Goal: Task Accomplishment & Management: Manage account settings

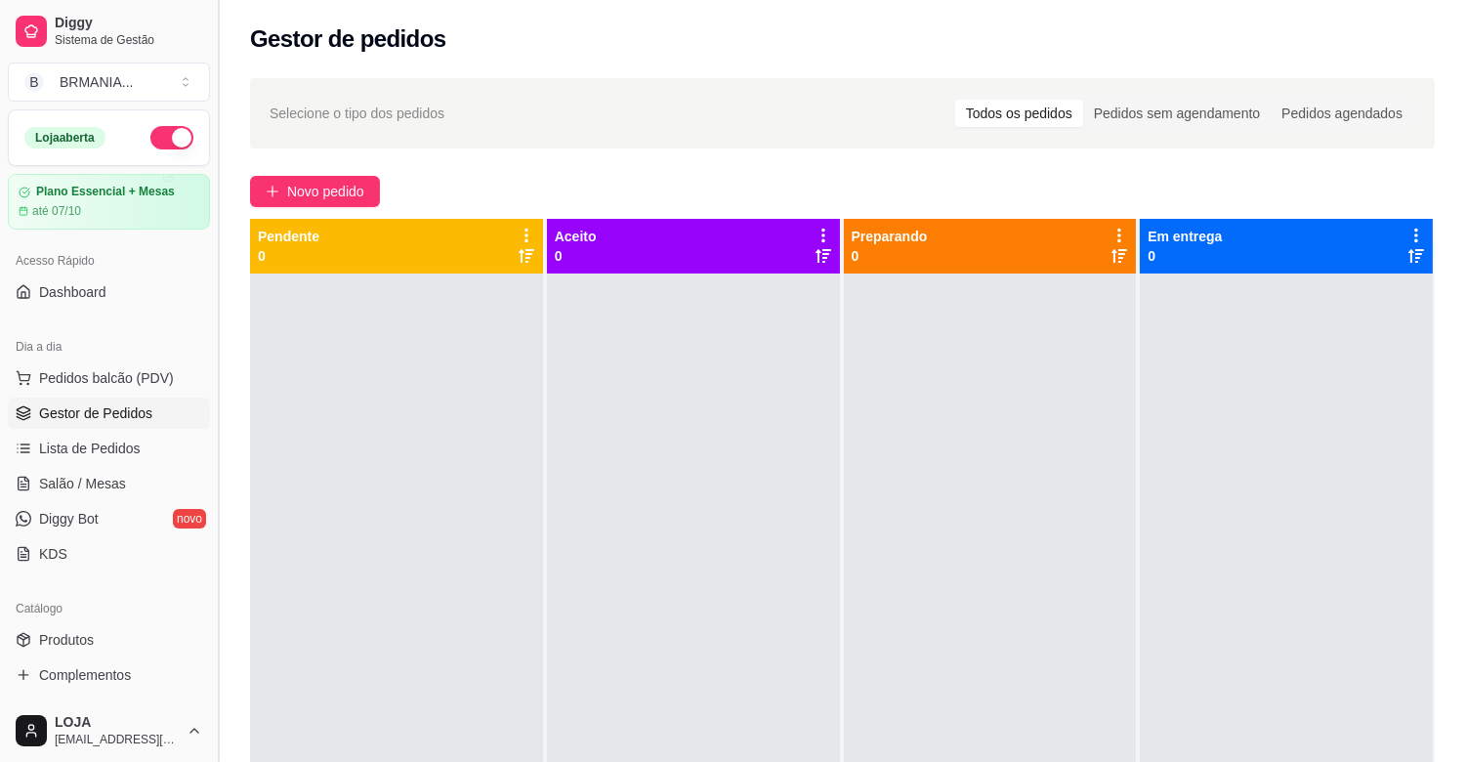
drag, startPoint x: 212, startPoint y: 266, endPoint x: 211, endPoint y: 328, distance: 62.5
click at [211, 328] on button "Toggle Sidebar" at bounding box center [218, 381] width 16 height 762
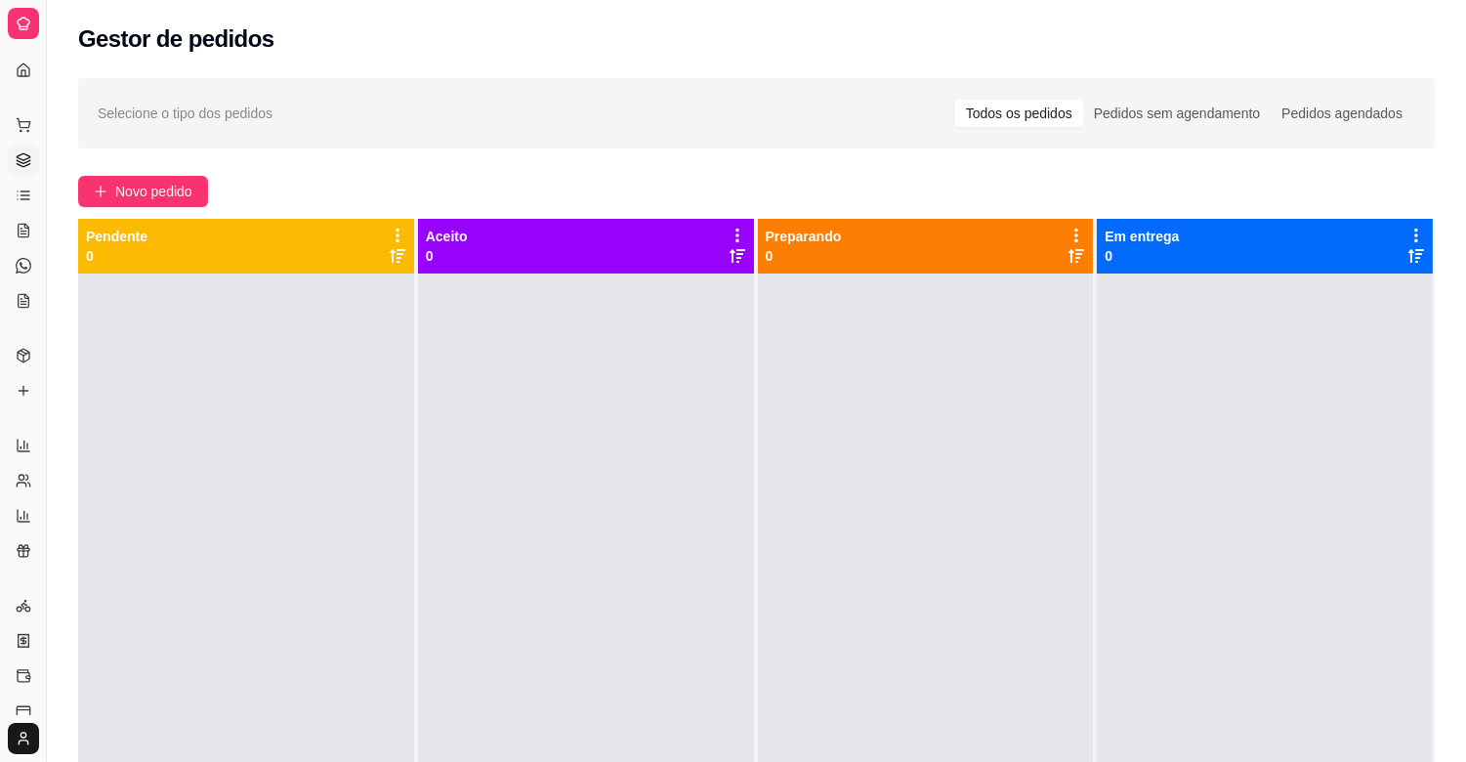
click at [213, 328] on div at bounding box center [246, 654] width 336 height 762
click at [202, 357] on div at bounding box center [246, 654] width 336 height 762
click at [202, 343] on div at bounding box center [246, 654] width 336 height 762
click at [202, 288] on div at bounding box center [246, 654] width 336 height 762
drag, startPoint x: 202, startPoint y: 288, endPoint x: 190, endPoint y: 315, distance: 28.9
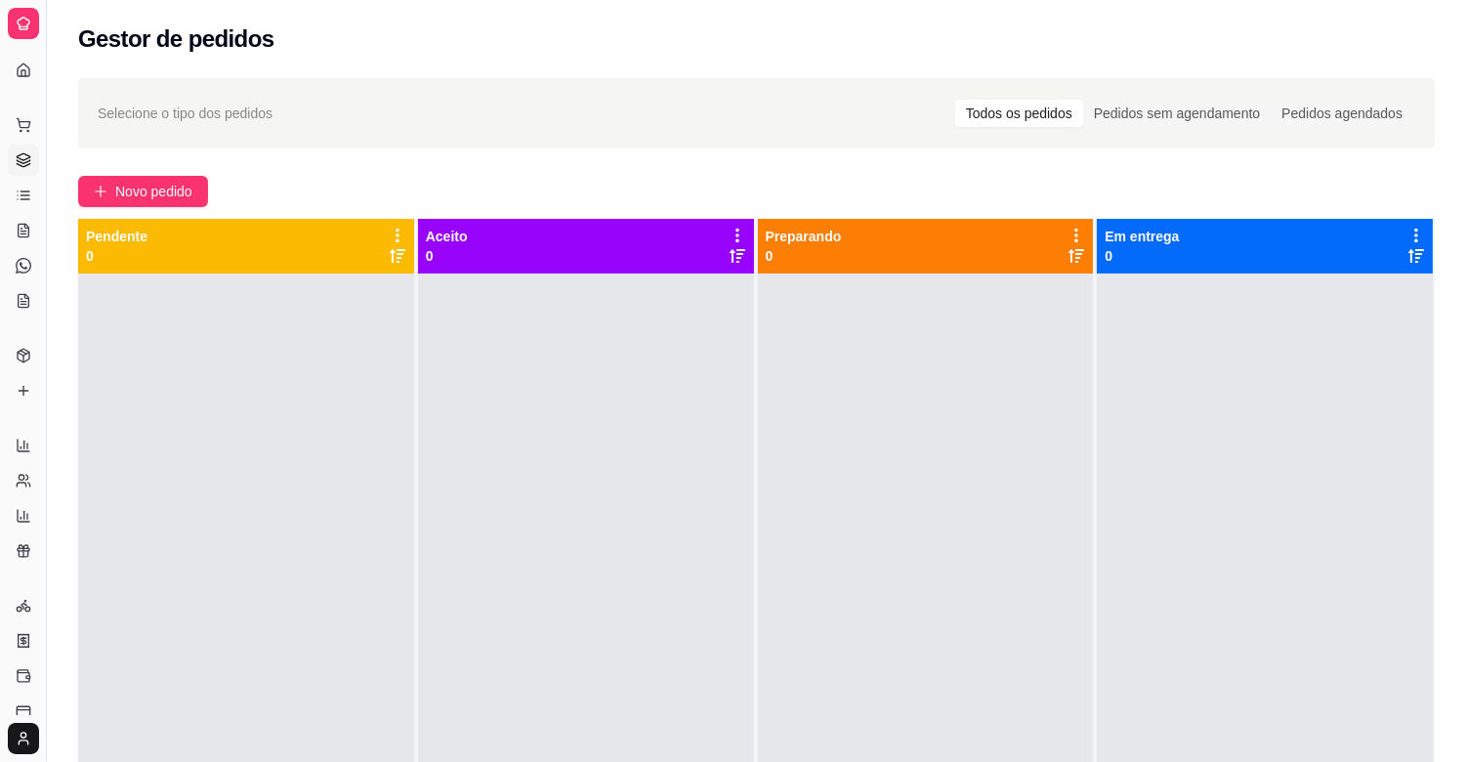
click at [197, 301] on div at bounding box center [246, 654] width 336 height 762
click at [176, 346] on div at bounding box center [246, 654] width 336 height 762
click at [51, 354] on button "Toggle Sidebar" at bounding box center [46, 381] width 16 height 762
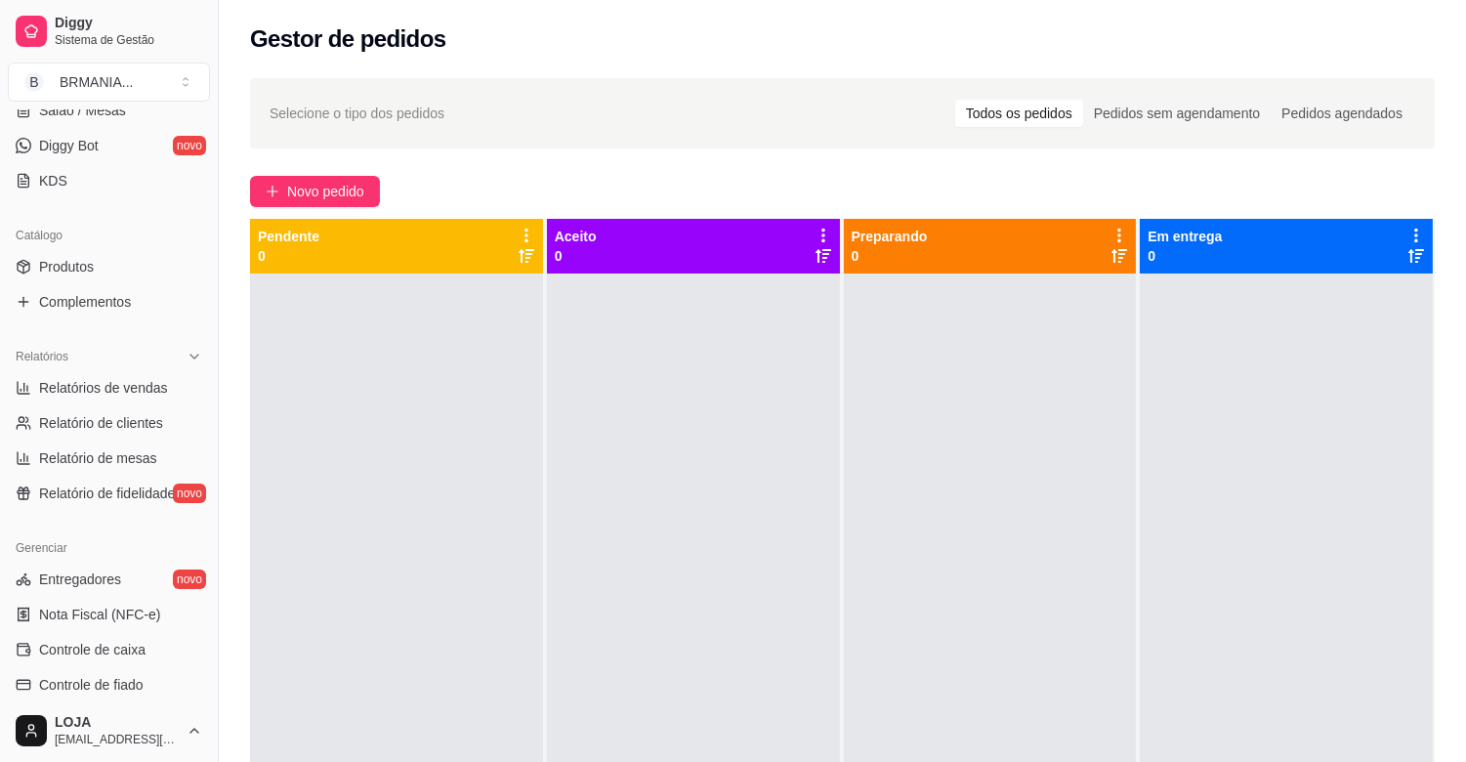
scroll to position [399, 0]
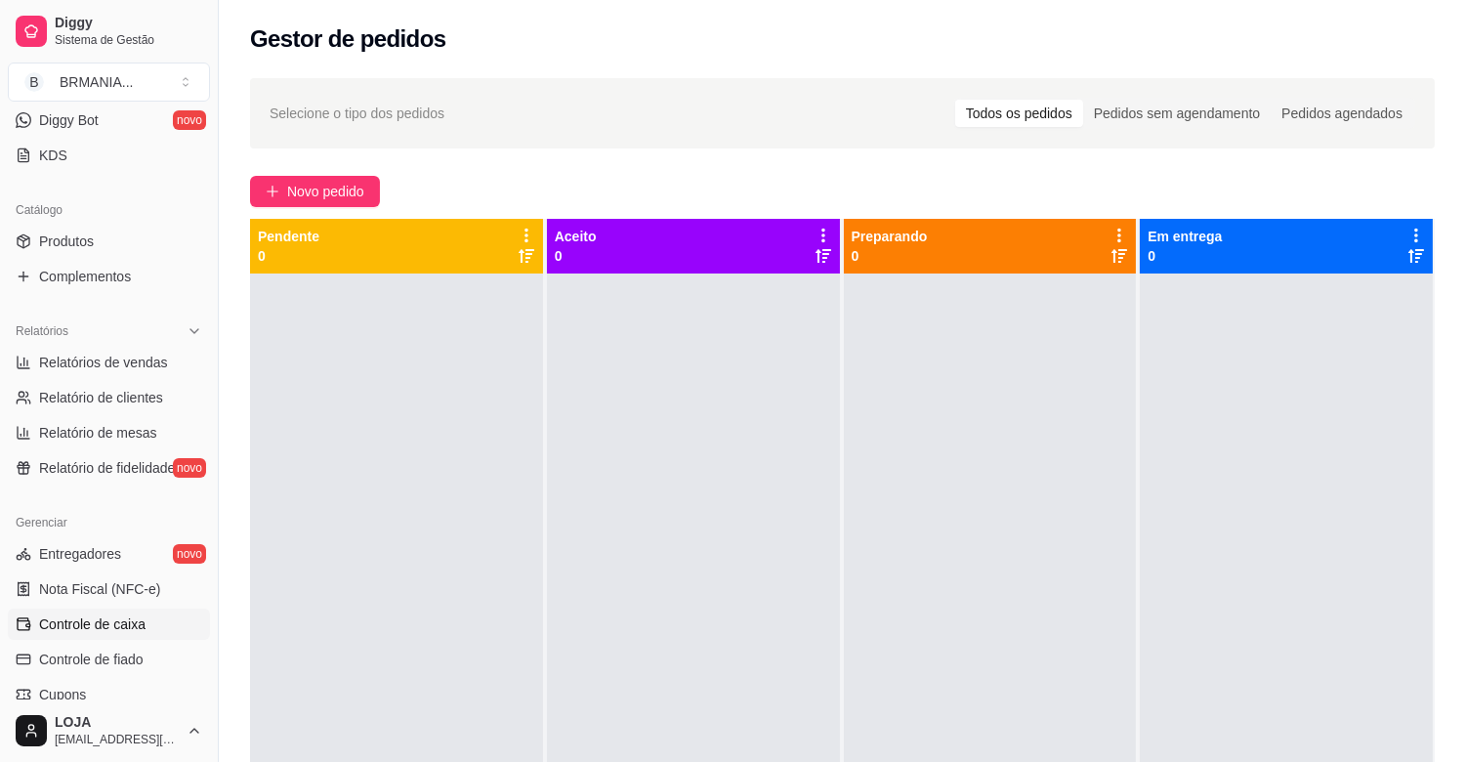
click at [68, 619] on span "Controle de caixa" at bounding box center [92, 624] width 106 height 20
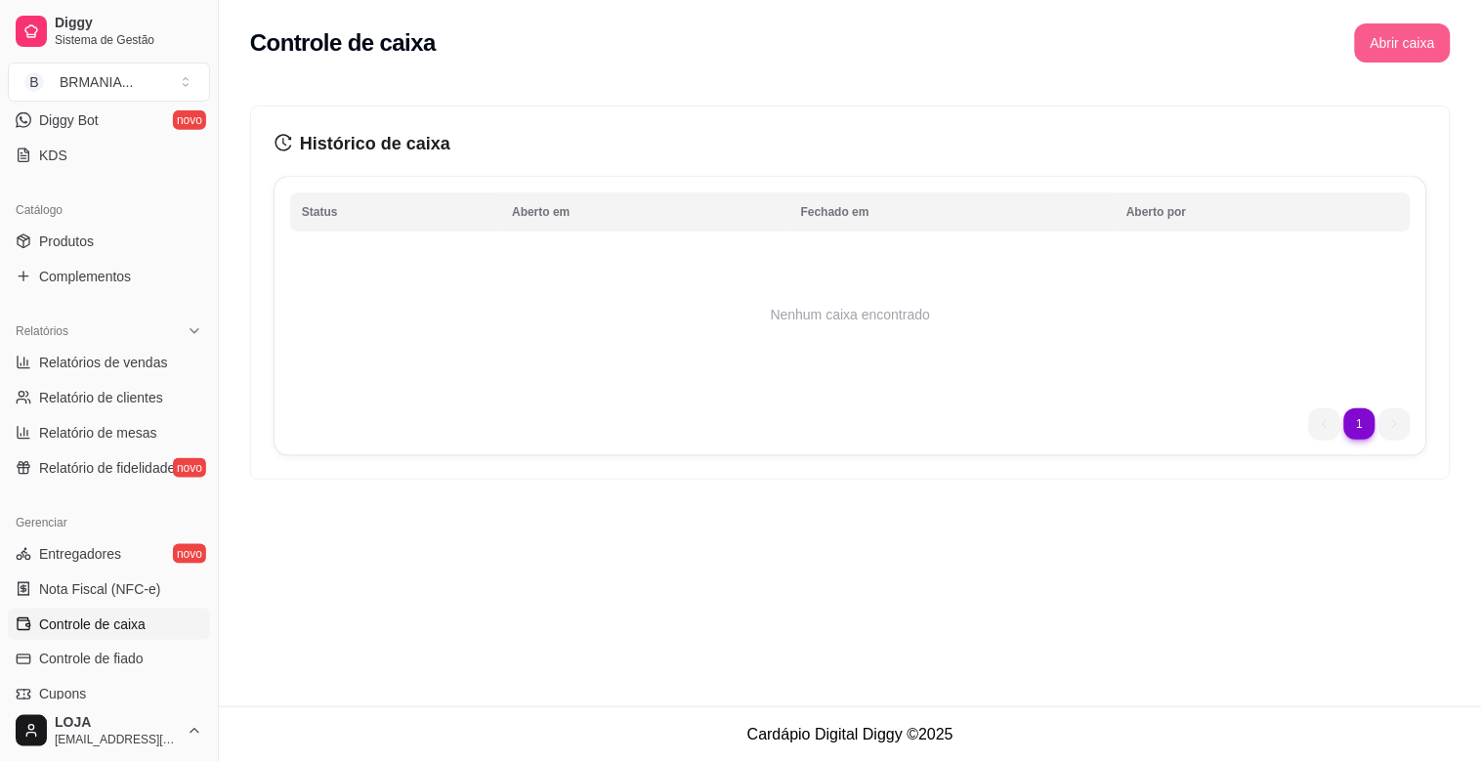
click at [1404, 37] on button "Abrir caixa" at bounding box center [1403, 42] width 96 height 39
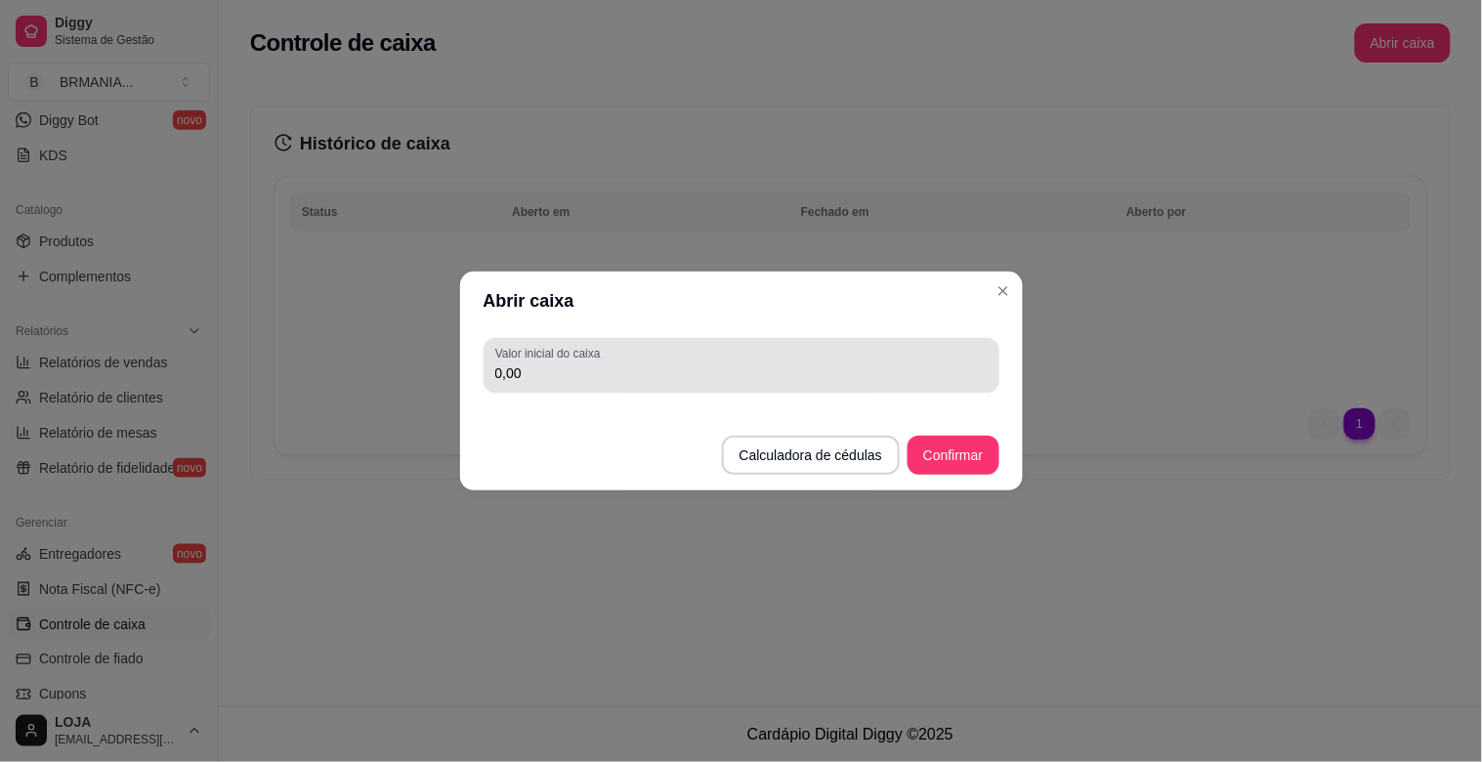
click at [538, 378] on input "0,00" at bounding box center [741, 373] width 492 height 20
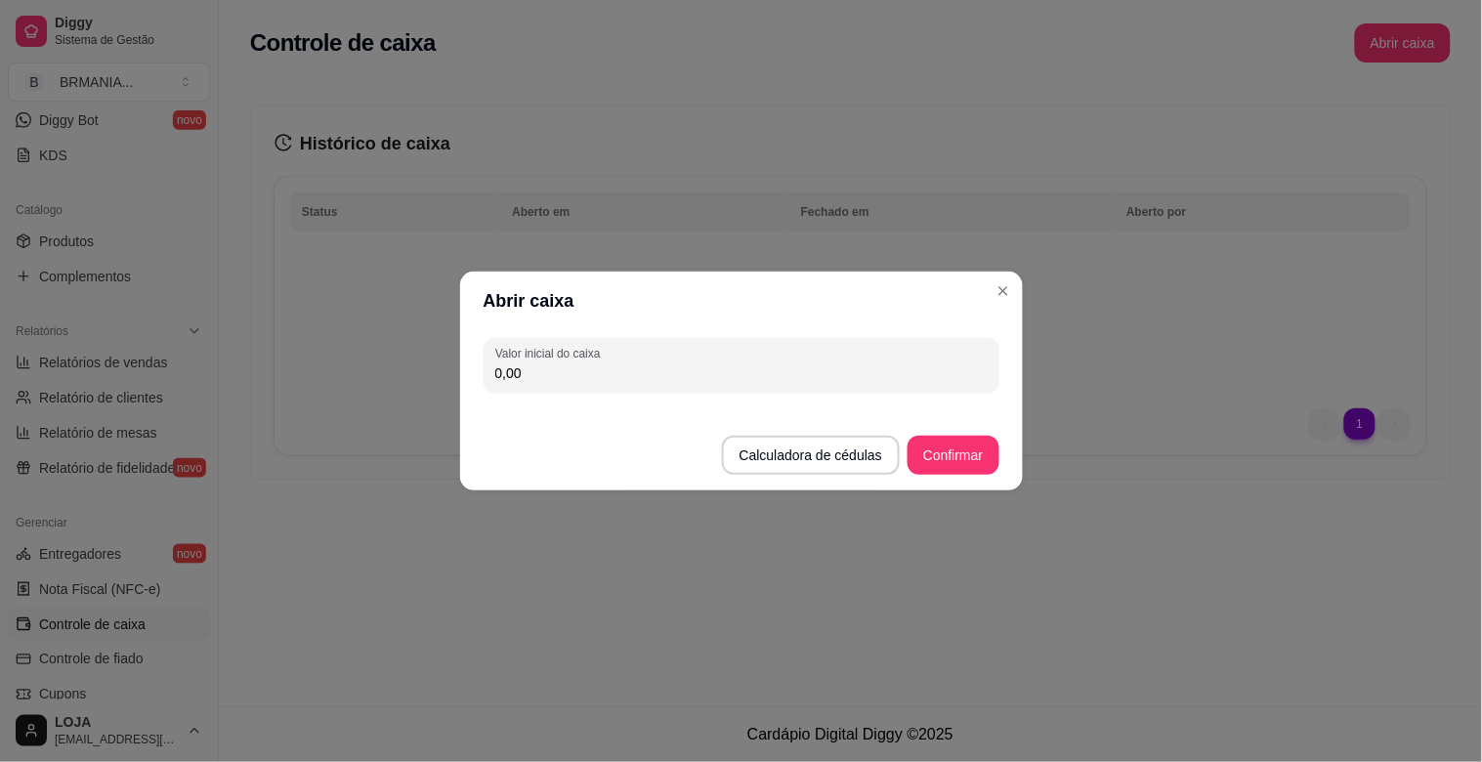
click at [535, 371] on input "0,00" at bounding box center [741, 373] width 492 height 20
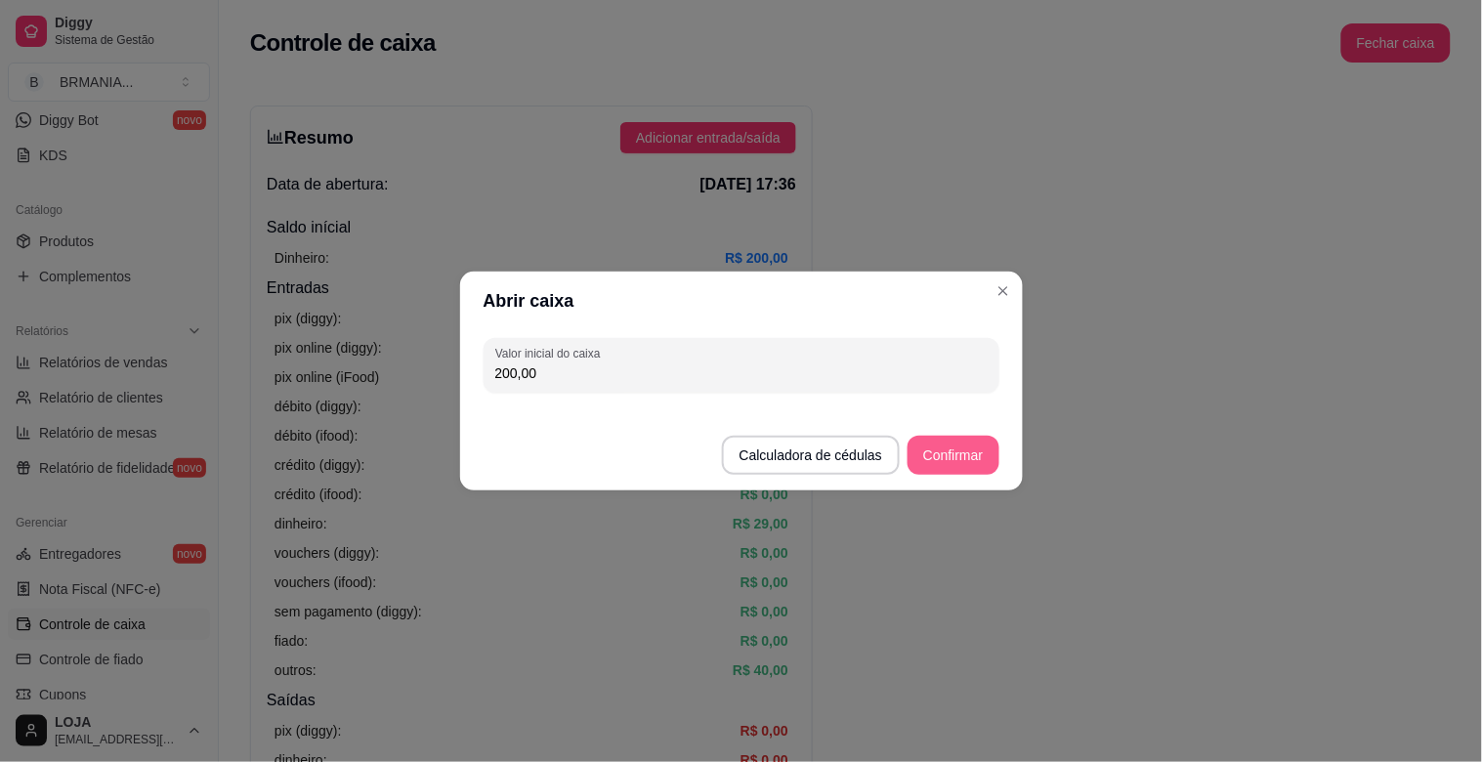
type input "200,00"
click at [950, 456] on button "Confirmar" at bounding box center [952, 456] width 89 height 38
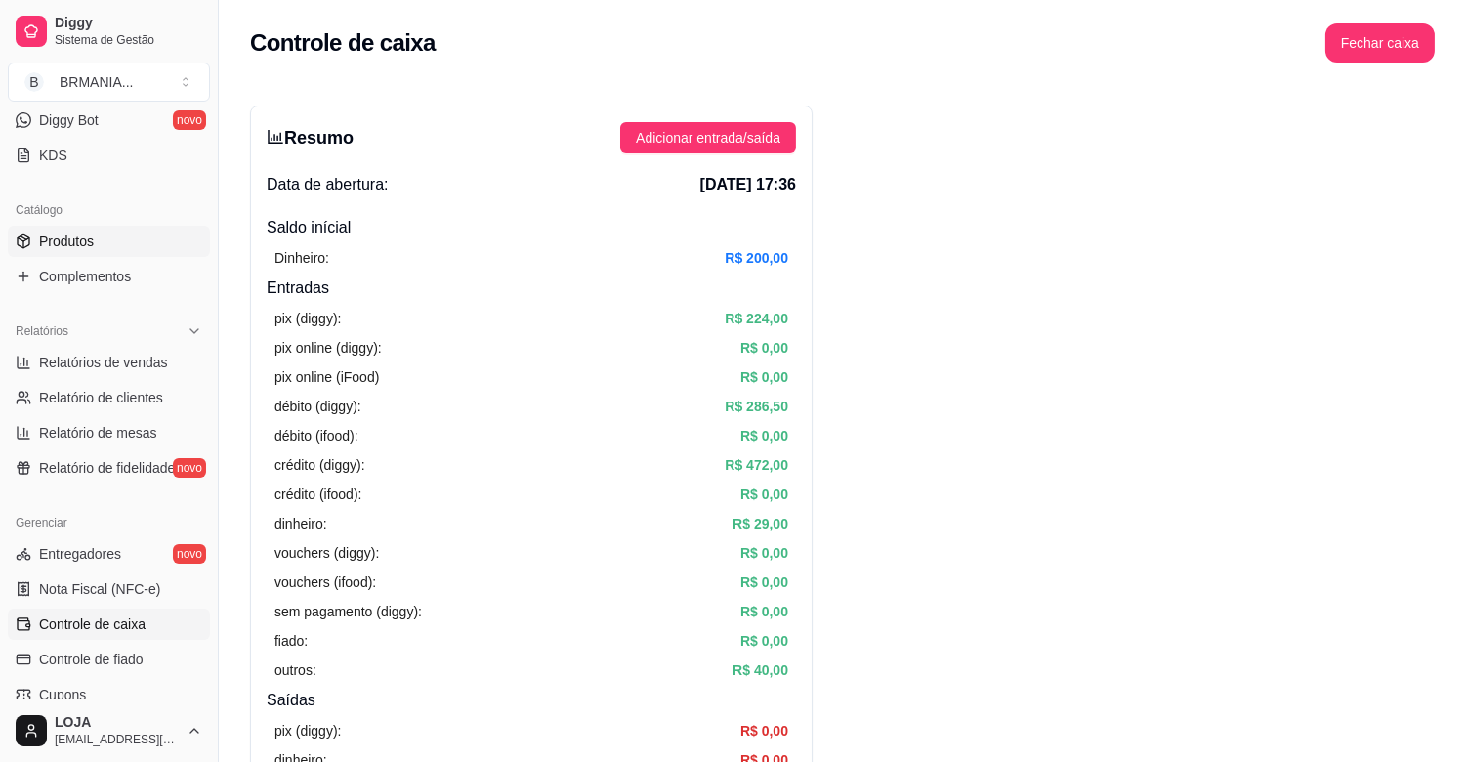
click at [119, 238] on link "Produtos" at bounding box center [109, 241] width 202 height 31
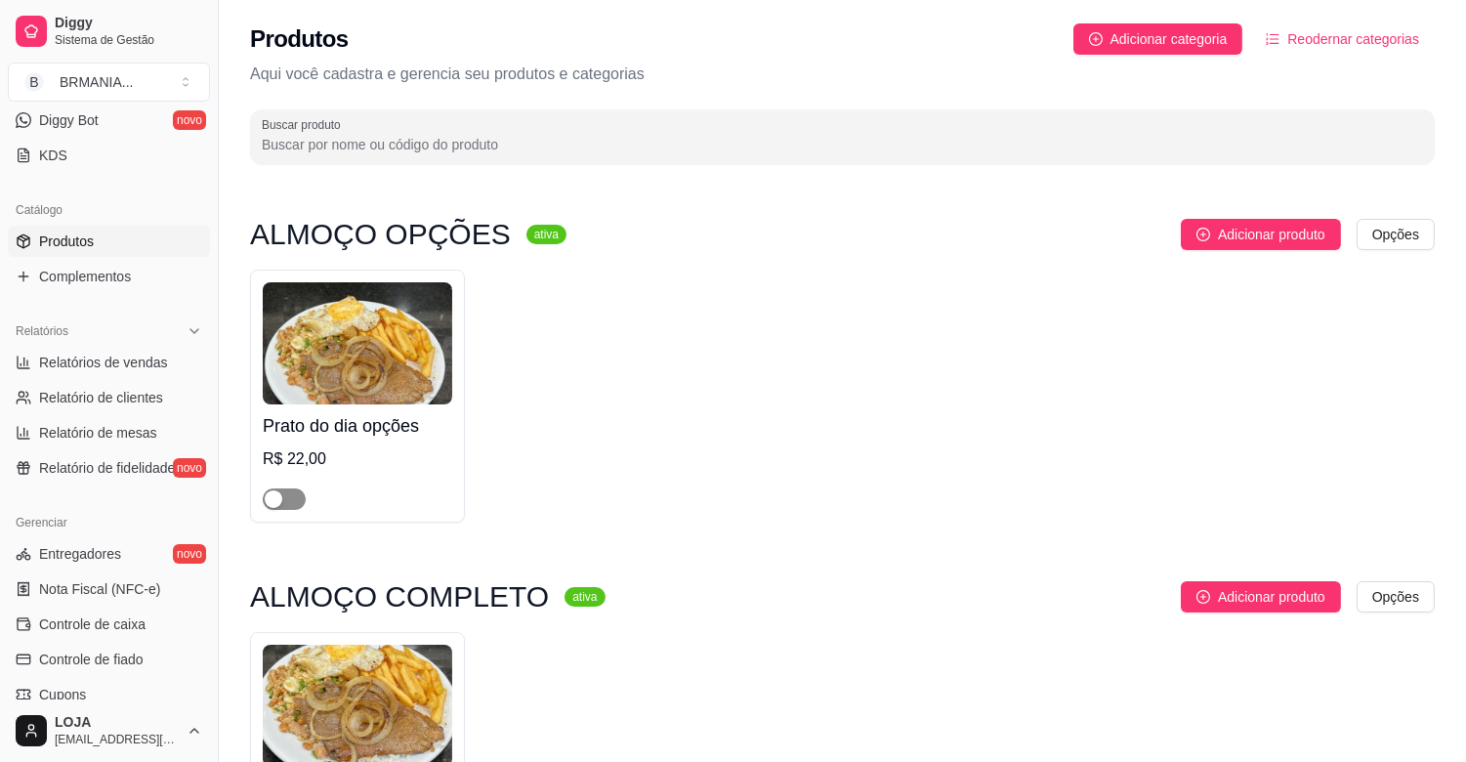
click at [298, 501] on span "button" at bounding box center [284, 498] width 43 height 21
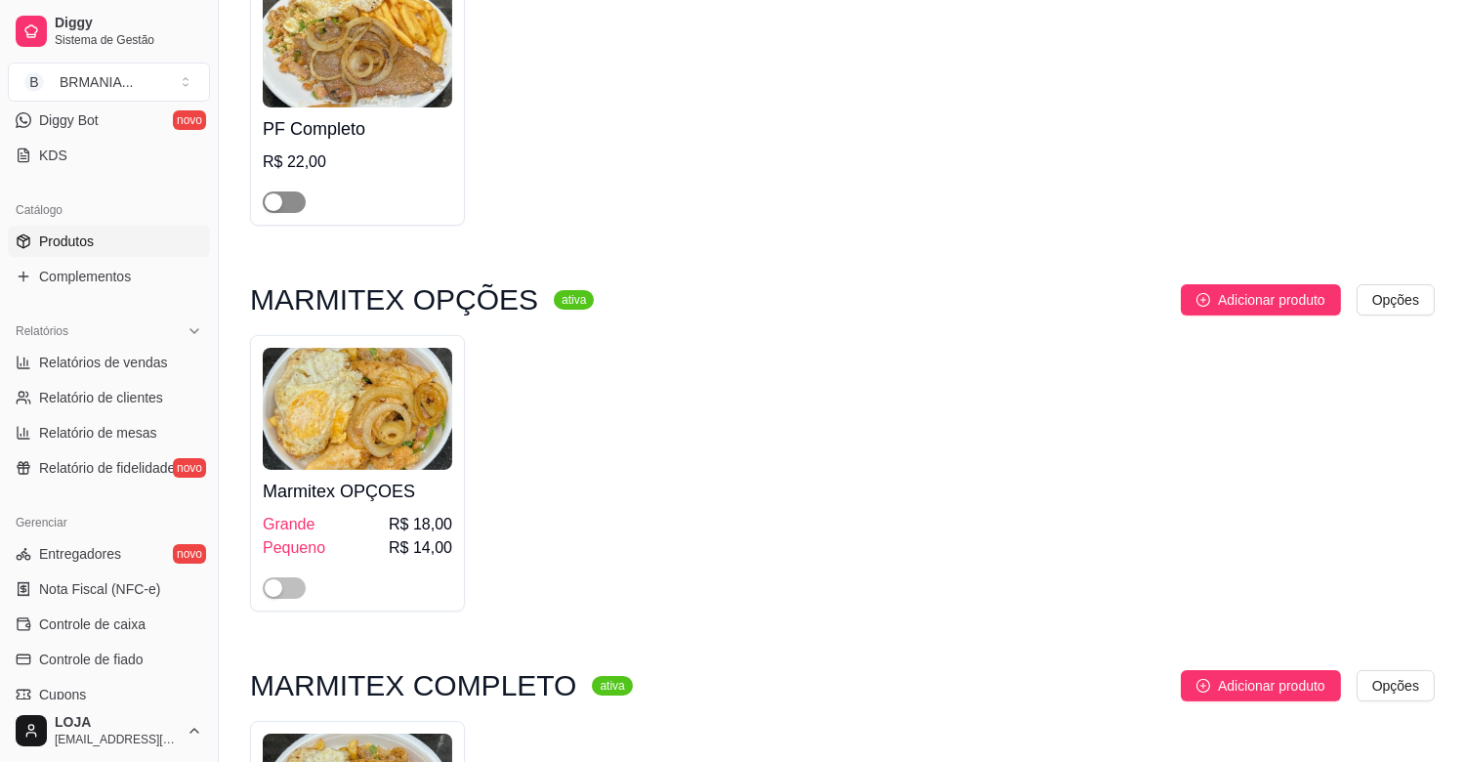
click at [297, 197] on span "button" at bounding box center [284, 201] width 43 height 21
click at [282, 584] on div "button" at bounding box center [274, 588] width 18 height 18
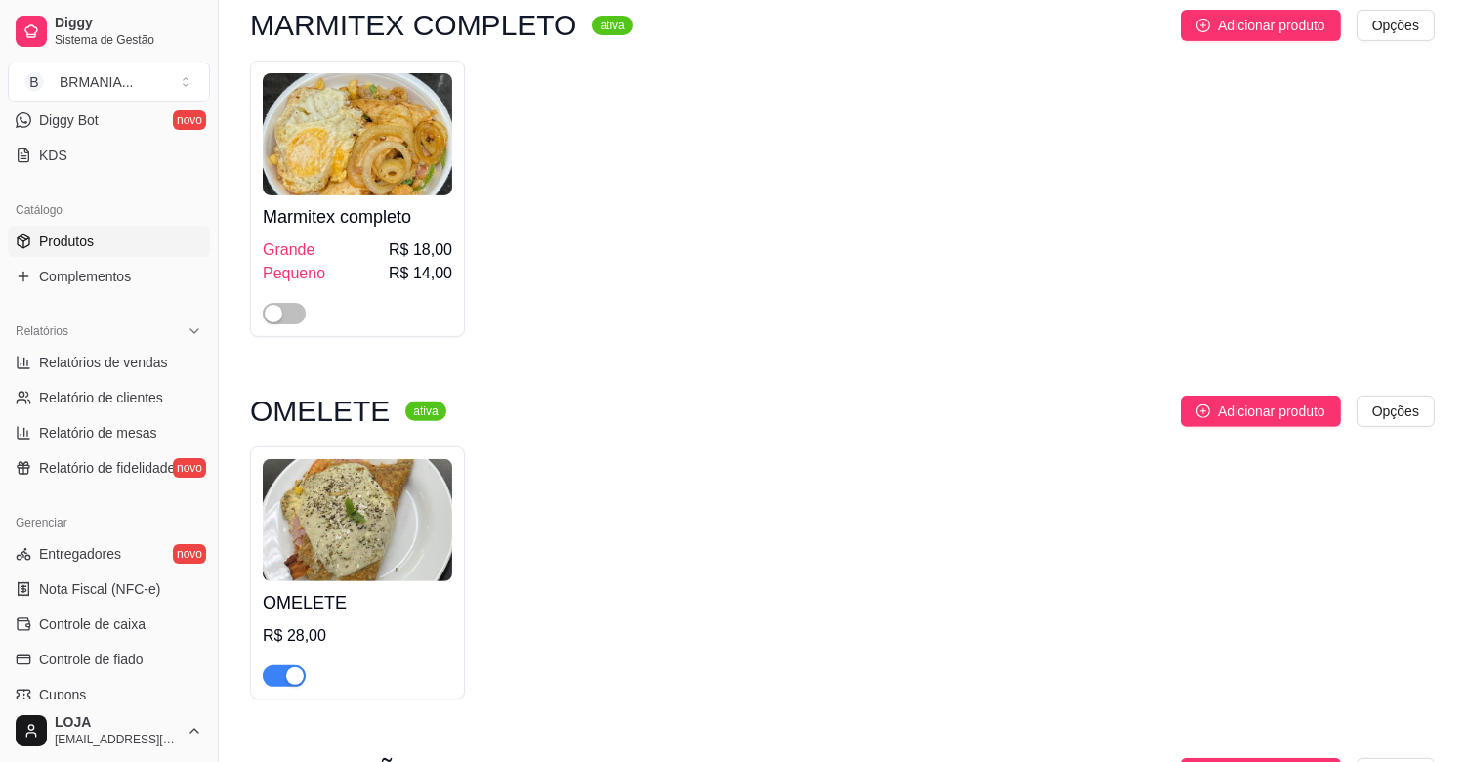
scroll to position [1379, 0]
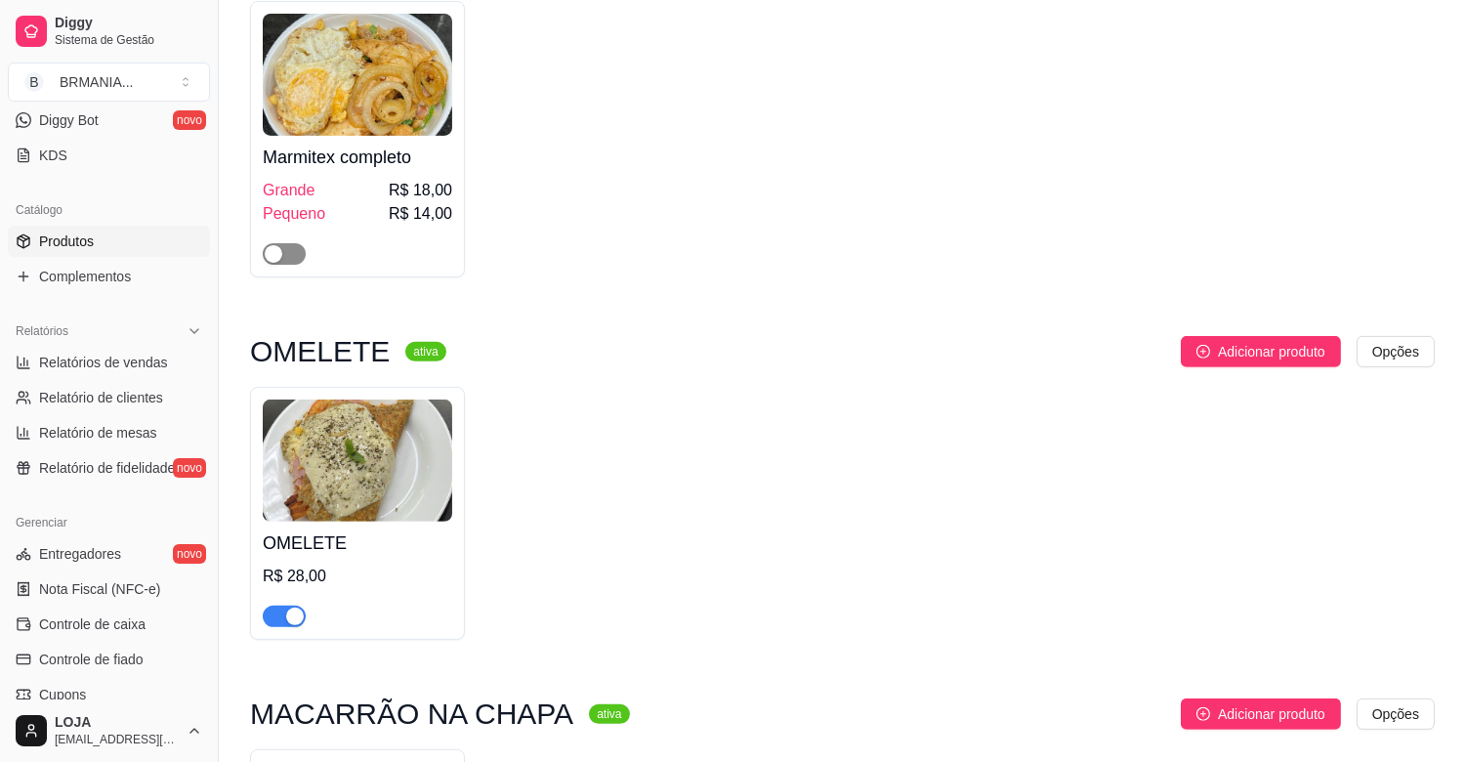
click at [287, 264] on span "button" at bounding box center [284, 253] width 43 height 21
click at [294, 620] on div "button" at bounding box center [295, 617] width 18 height 18
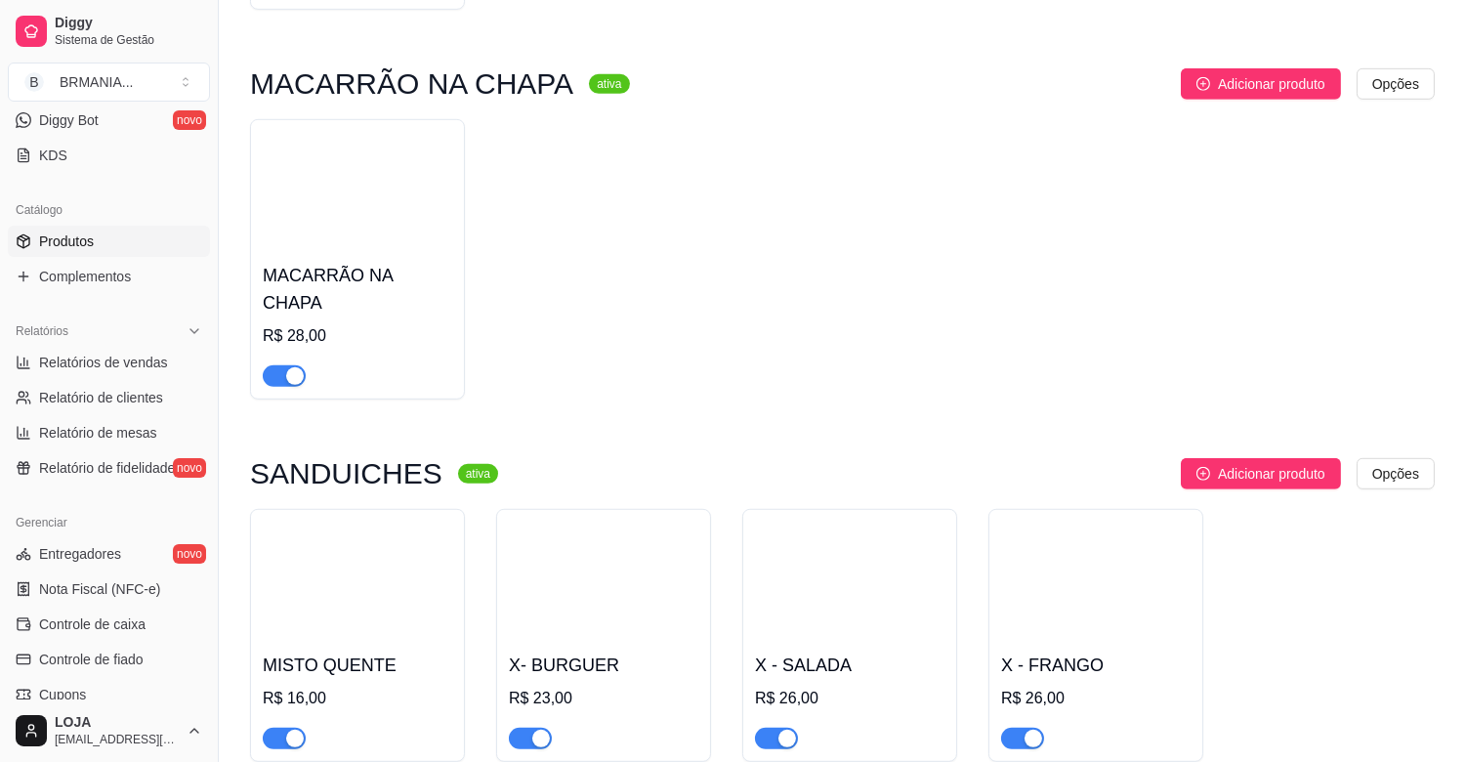
scroll to position [2069, 0]
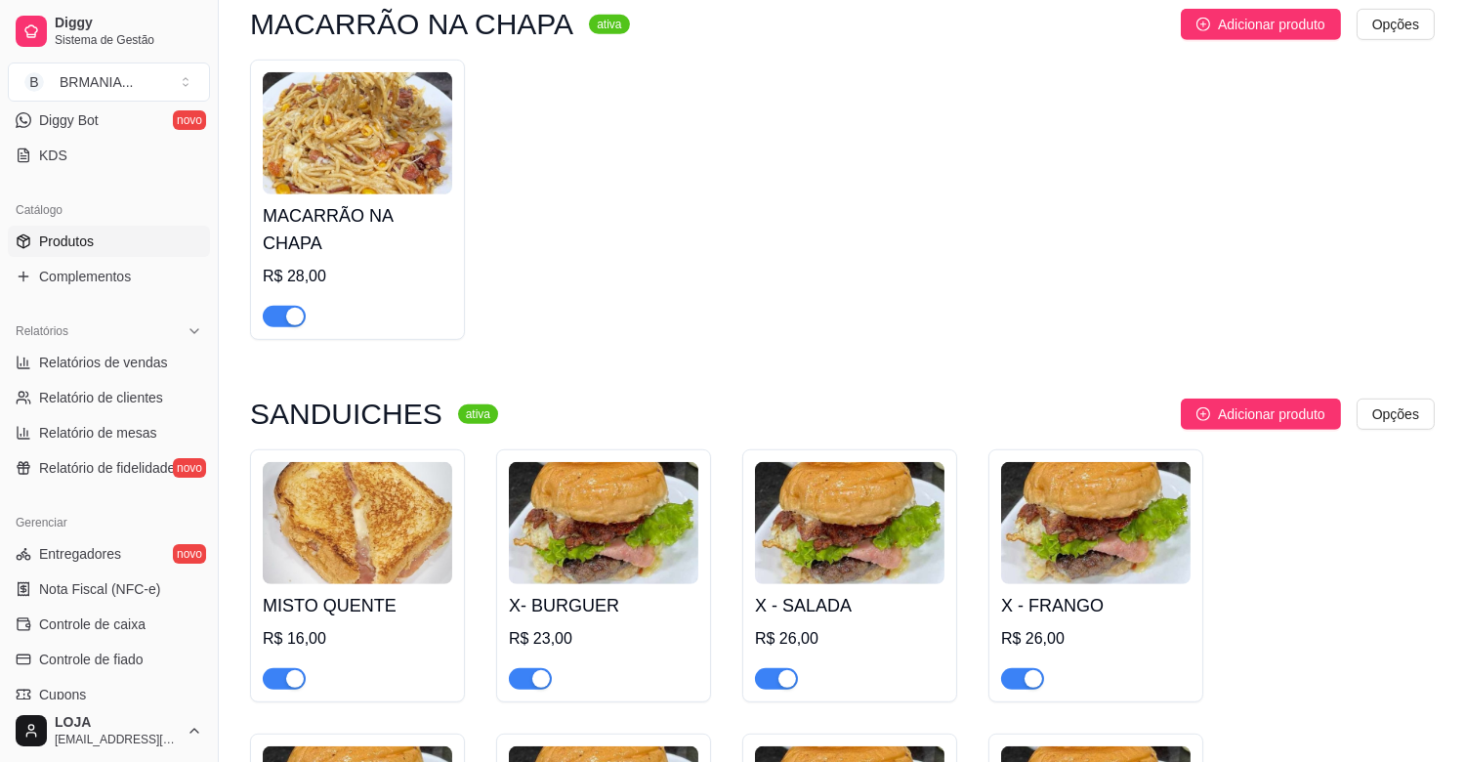
click at [291, 308] on div "button" at bounding box center [295, 317] width 18 height 18
click at [293, 670] on div "button" at bounding box center [295, 679] width 18 height 18
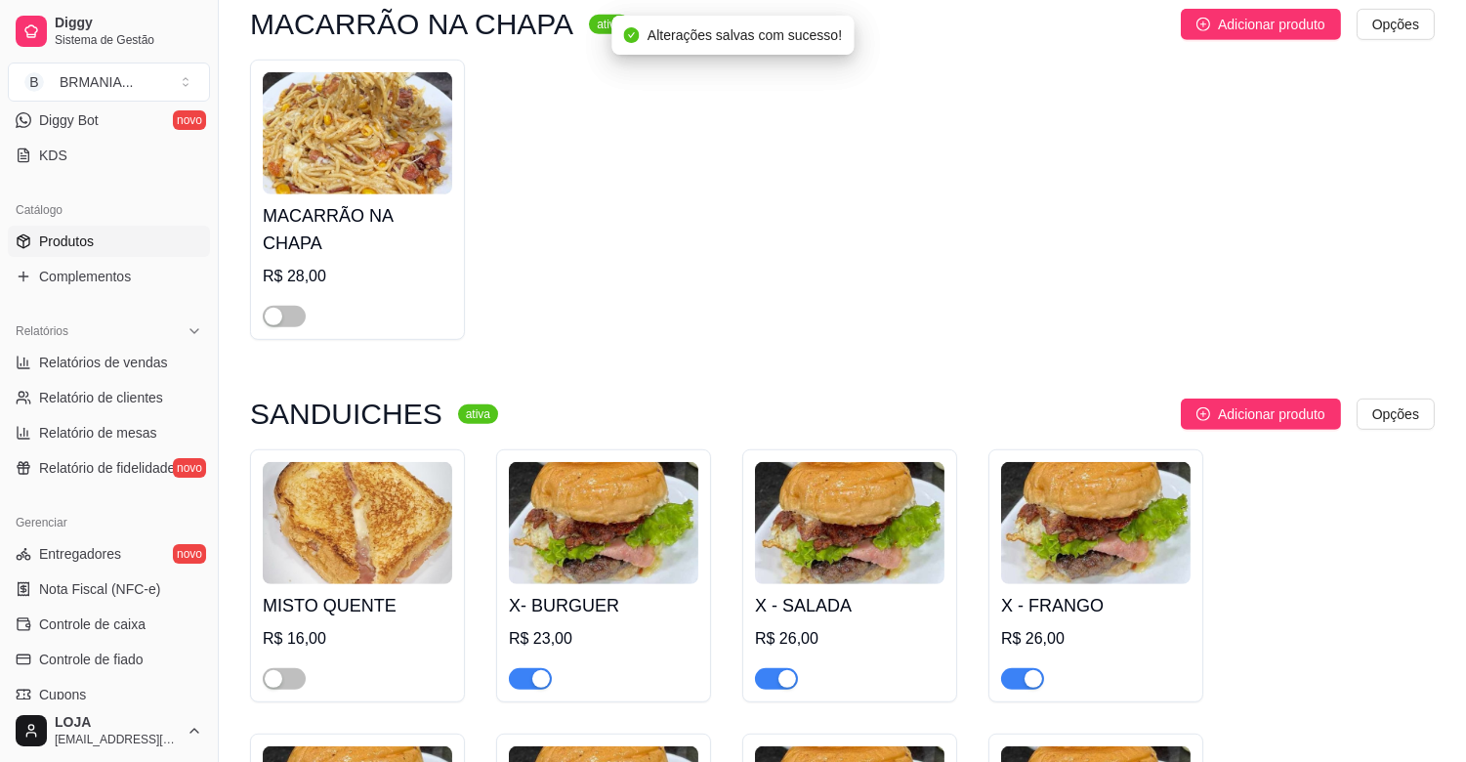
click at [537, 670] on div "button" at bounding box center [541, 679] width 18 height 18
click at [783, 670] on div "button" at bounding box center [787, 679] width 18 height 18
click at [1028, 670] on div "button" at bounding box center [1034, 679] width 18 height 18
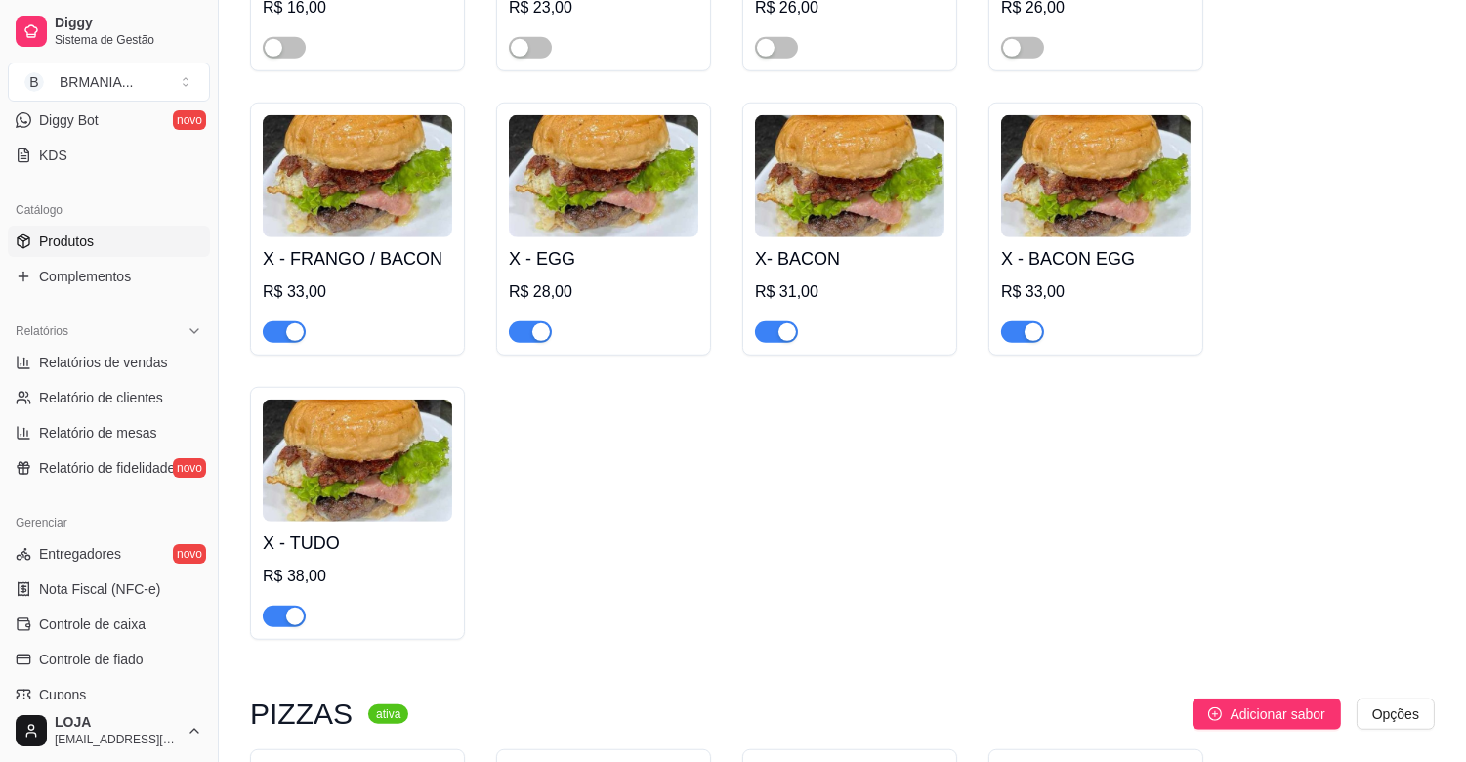
scroll to position [2729, 0]
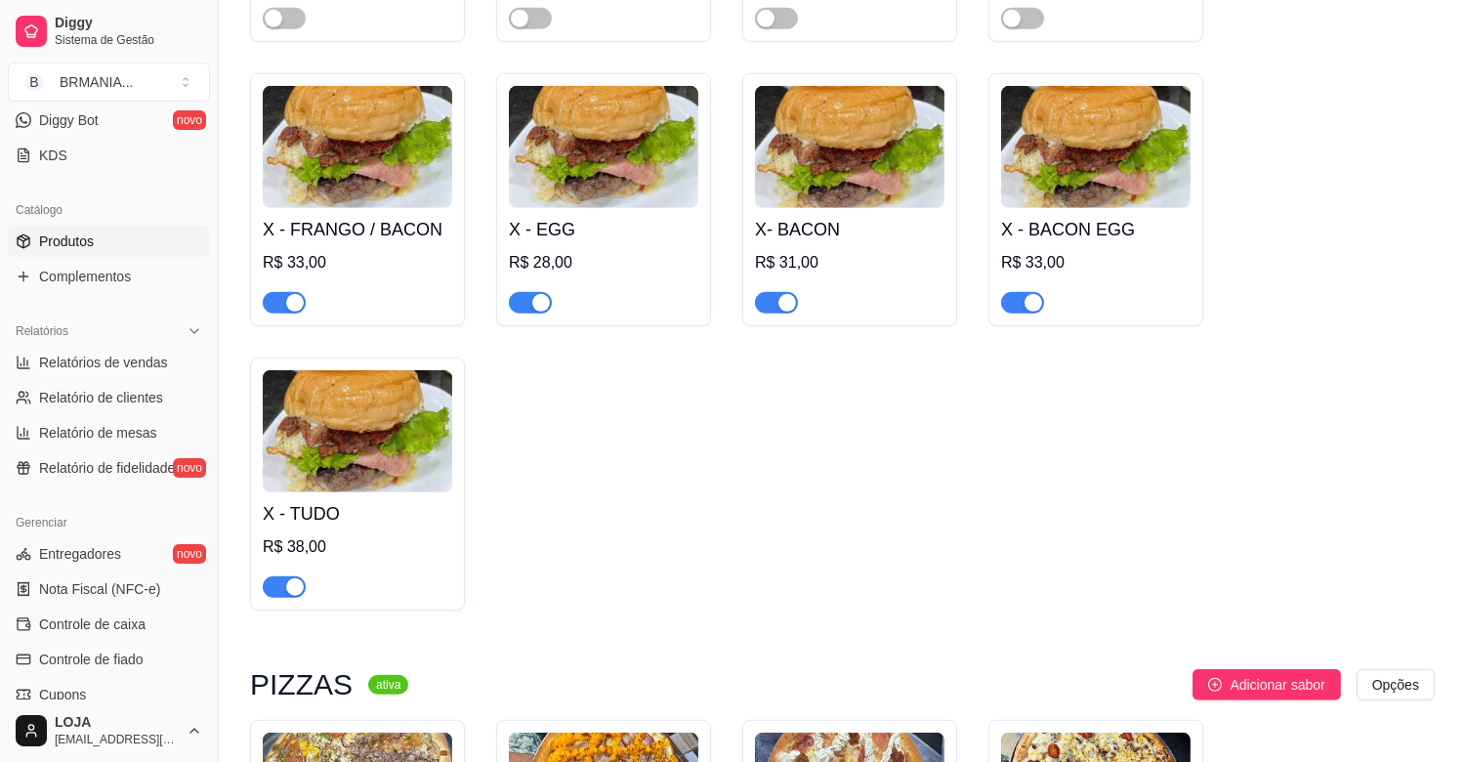
click at [293, 294] on div "button" at bounding box center [295, 303] width 18 height 18
click at [544, 294] on div "button" at bounding box center [541, 303] width 18 height 18
click at [791, 294] on div "button" at bounding box center [787, 303] width 18 height 18
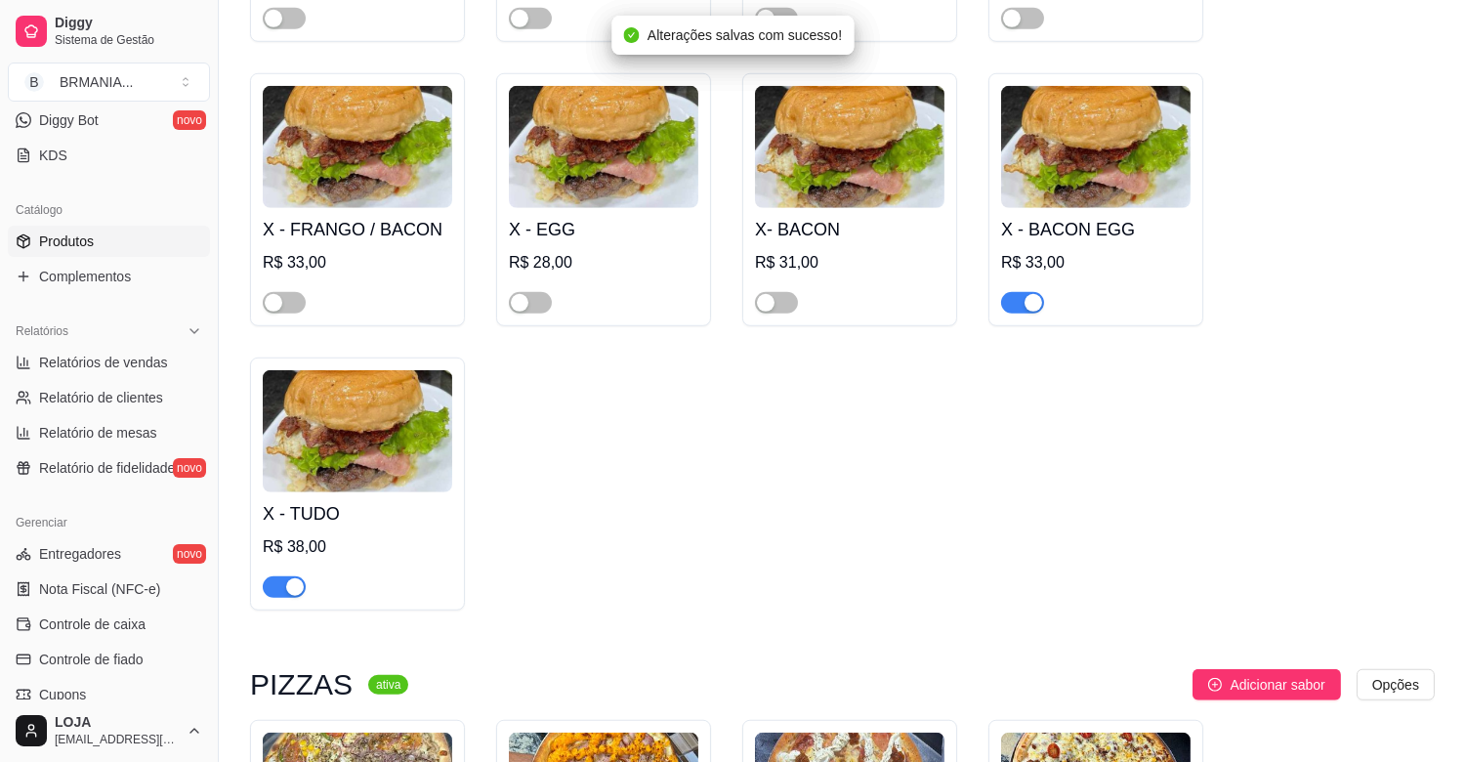
click at [1025, 294] on div "button" at bounding box center [1034, 303] width 18 height 18
click at [293, 578] on div "button" at bounding box center [295, 587] width 18 height 18
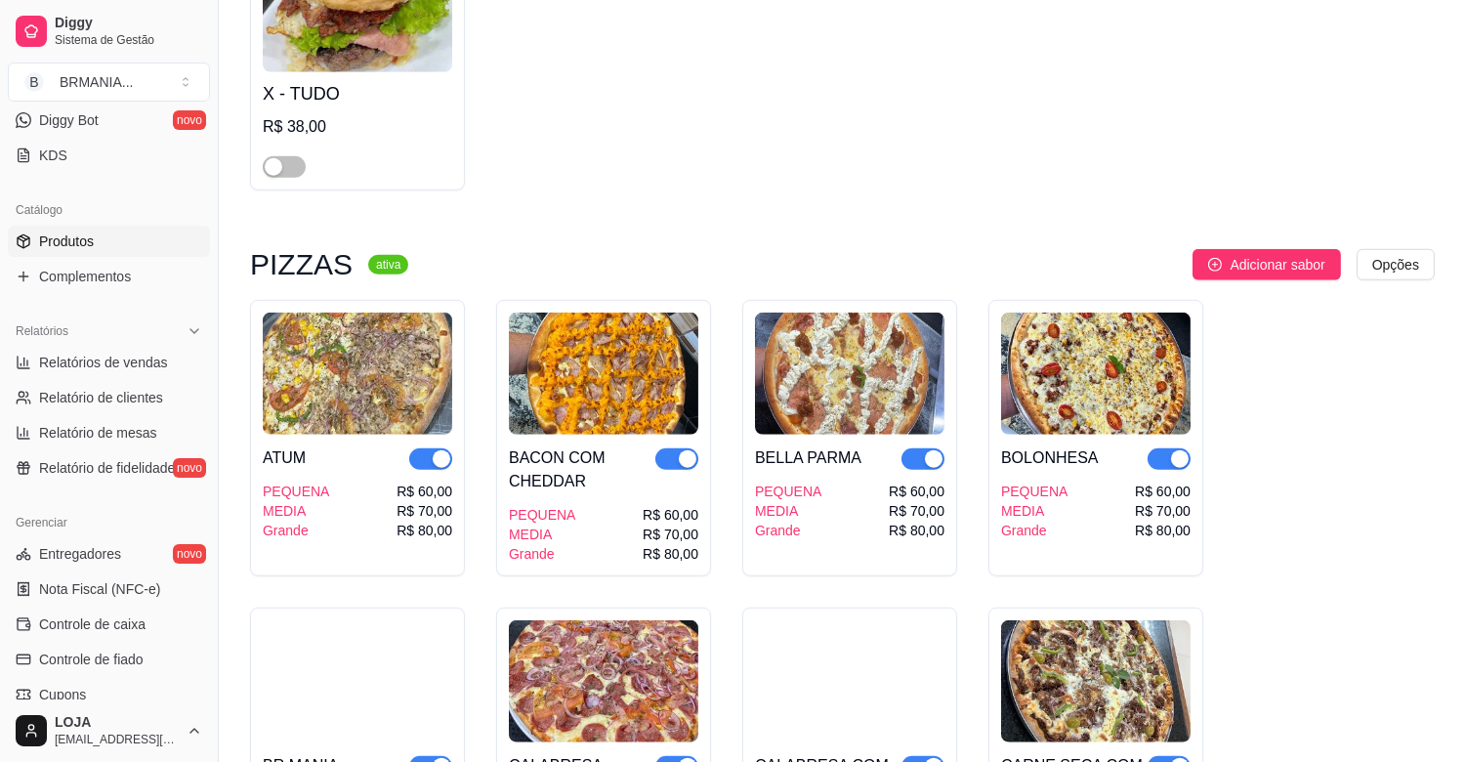
scroll to position [3420, 0]
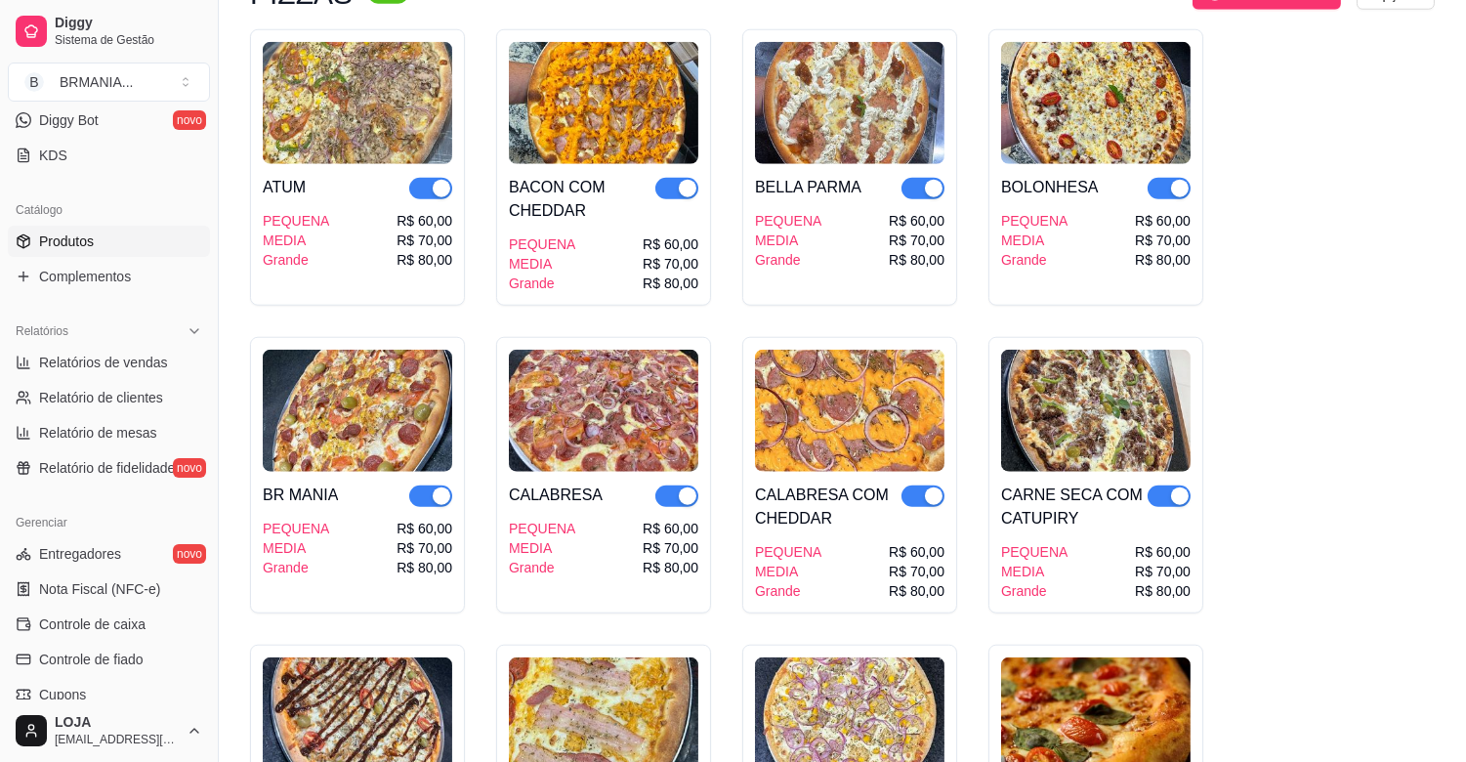
click at [435, 180] on div "button" at bounding box center [442, 189] width 18 height 18
click at [671, 178] on span "button" at bounding box center [676, 188] width 43 height 21
click at [934, 180] on div "button" at bounding box center [934, 189] width 18 height 18
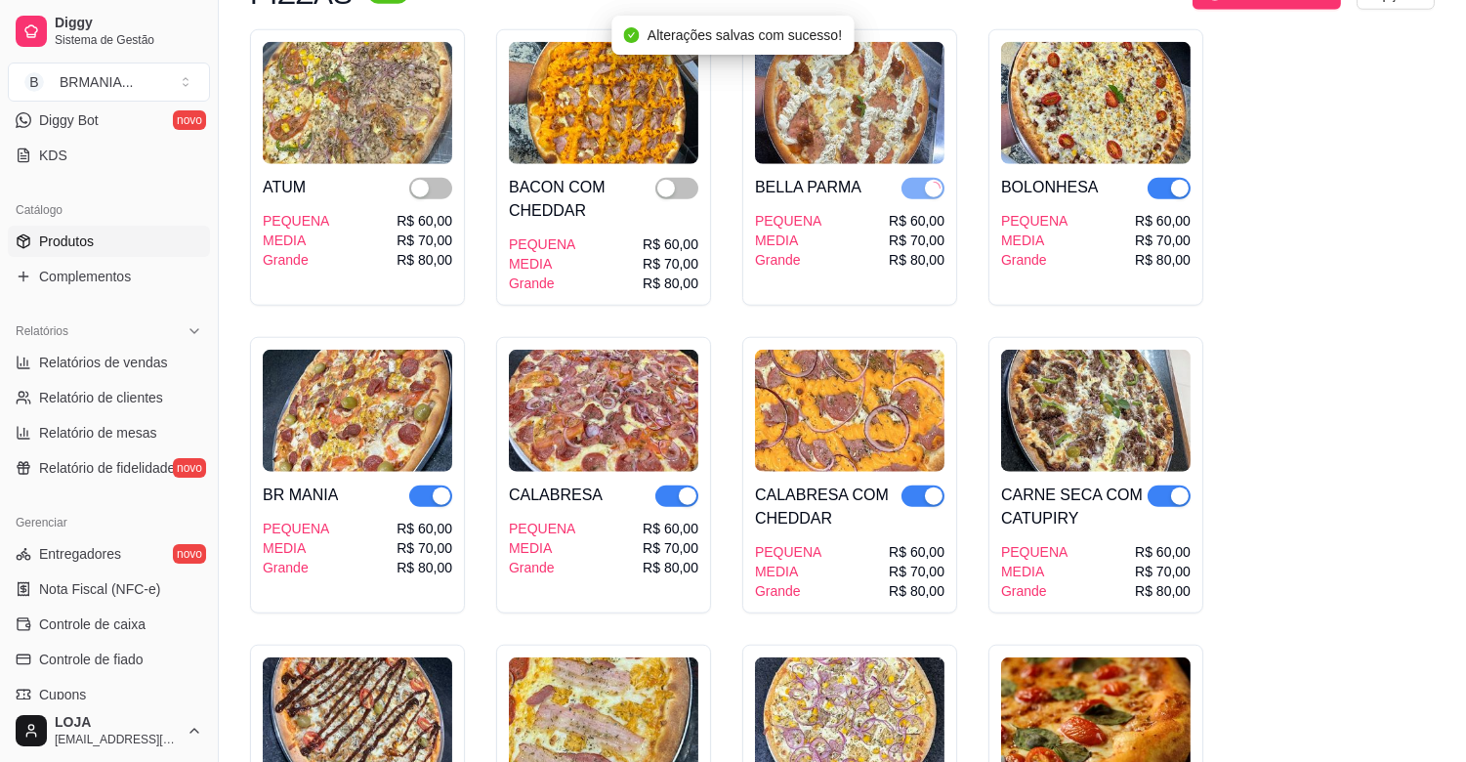
click at [1178, 180] on div "button" at bounding box center [1180, 189] width 18 height 18
click at [1168, 472] on div "CARNE SECA COM CATUPIRY PEQUENA MEDIA Grande R$ 60,00 R$ 70,00 R$ 80,00" at bounding box center [1095, 536] width 189 height 129
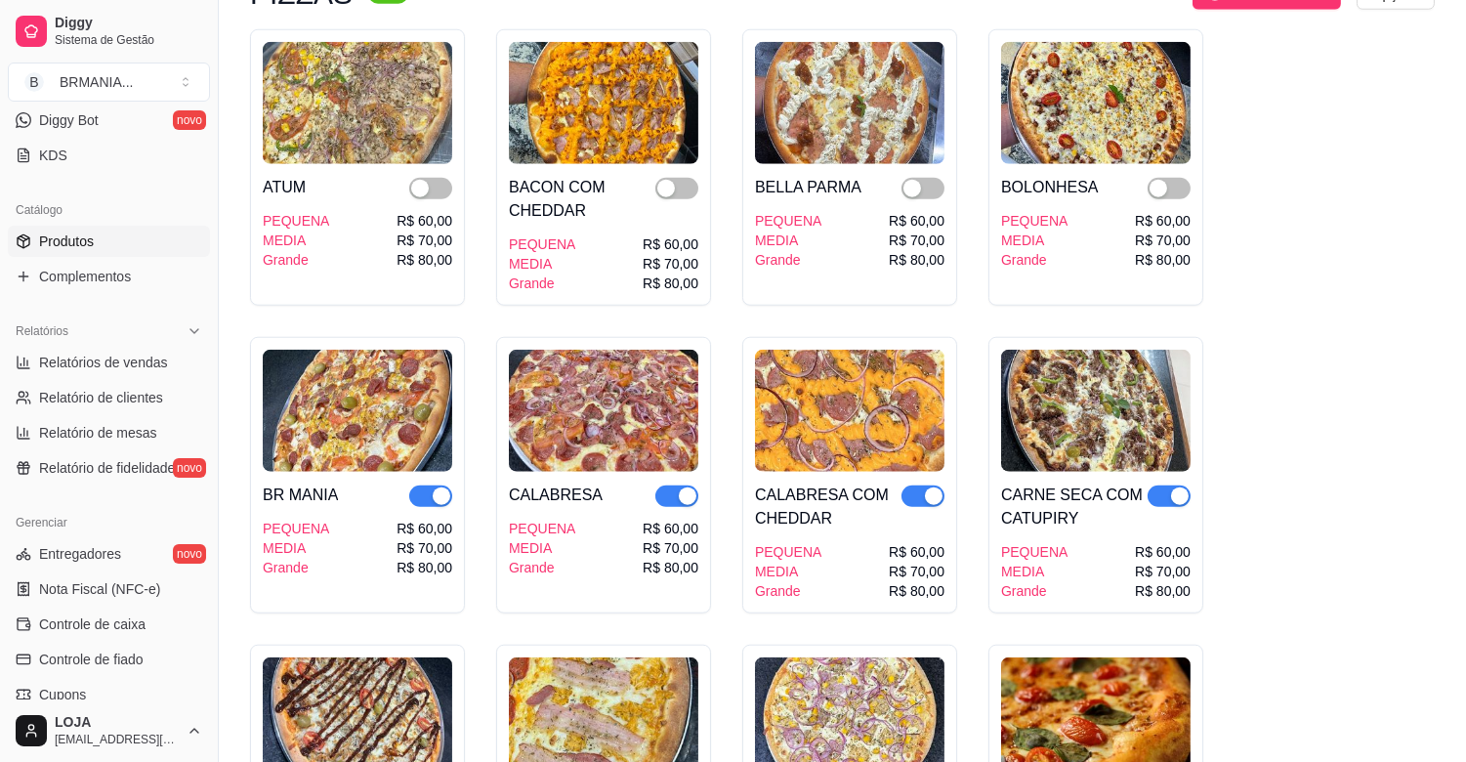
click at [1171, 487] on div "button" at bounding box center [1180, 496] width 18 height 18
click at [919, 485] on button "button" at bounding box center [923, 495] width 43 height 21
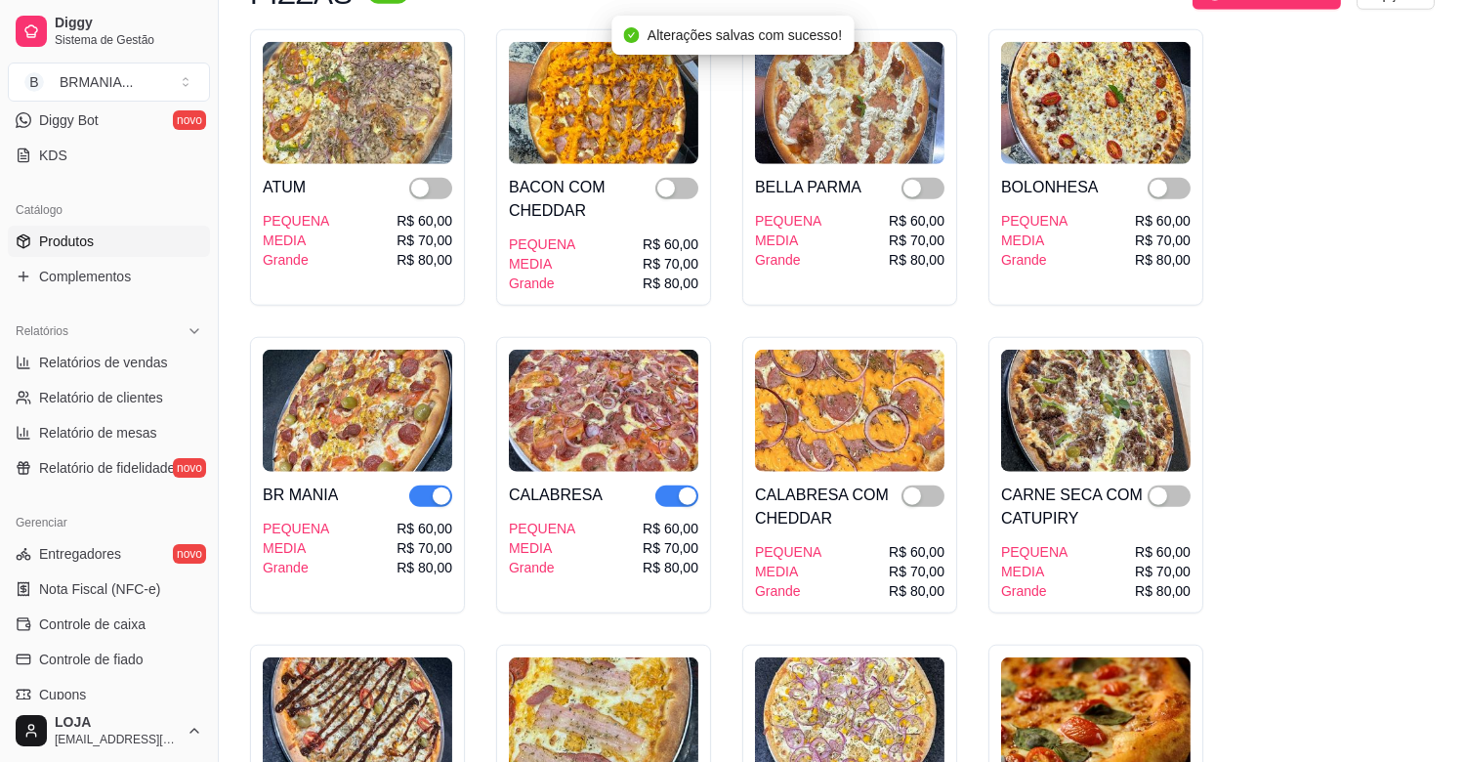
click at [682, 487] on div "button" at bounding box center [688, 496] width 18 height 18
click at [433, 487] on div "button" at bounding box center [442, 496] width 18 height 18
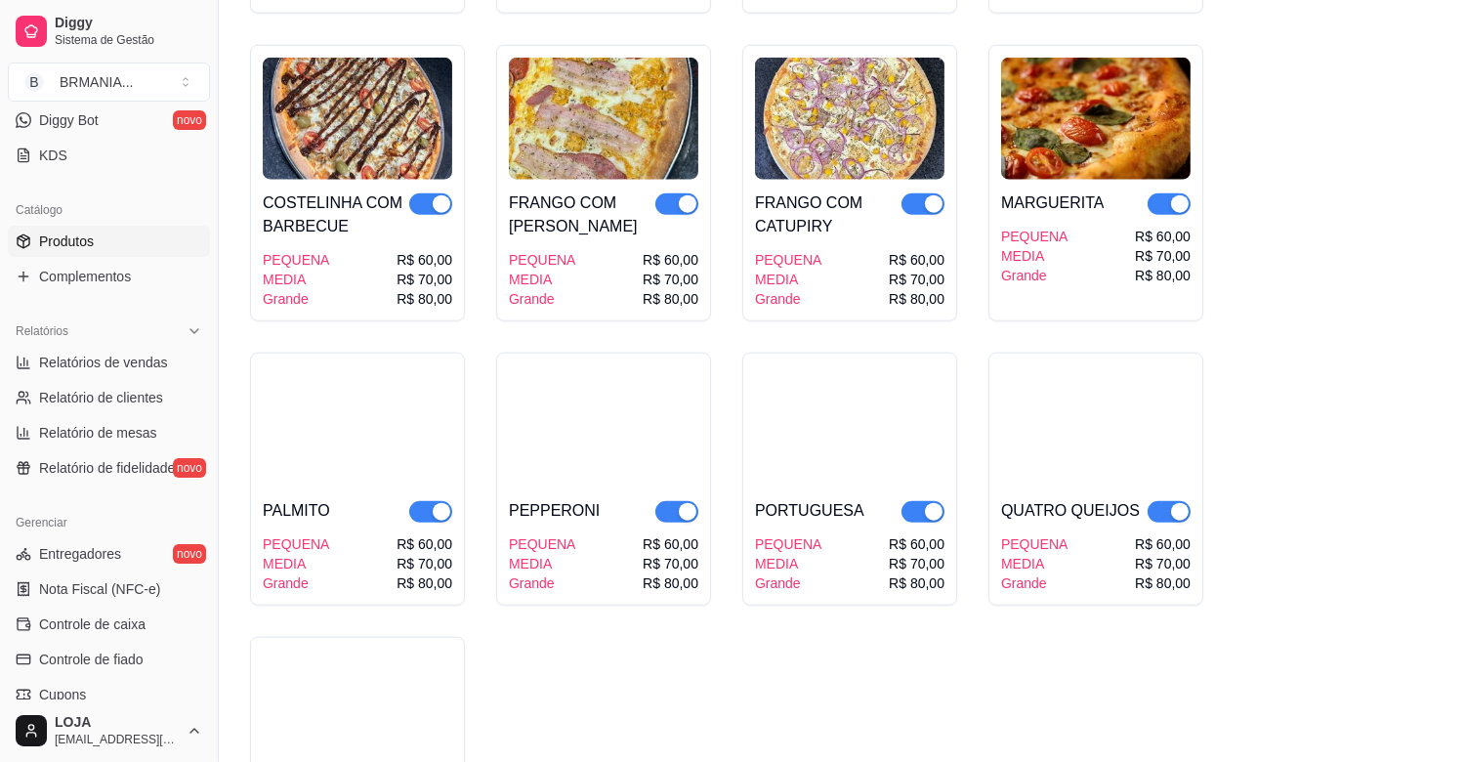
scroll to position [4079, 0]
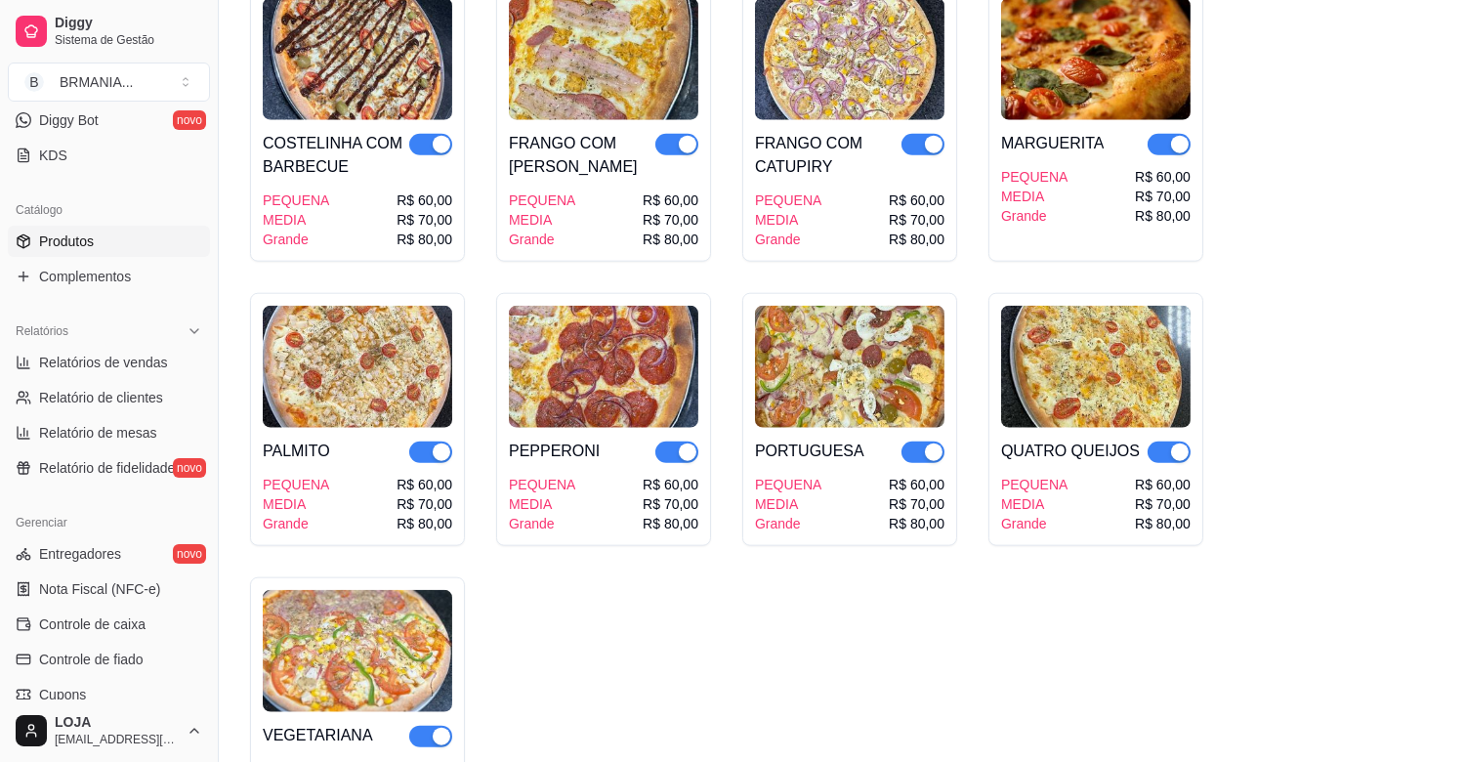
click at [1182, 136] on div "button" at bounding box center [1180, 145] width 18 height 18
click at [928, 136] on div "button" at bounding box center [934, 145] width 18 height 18
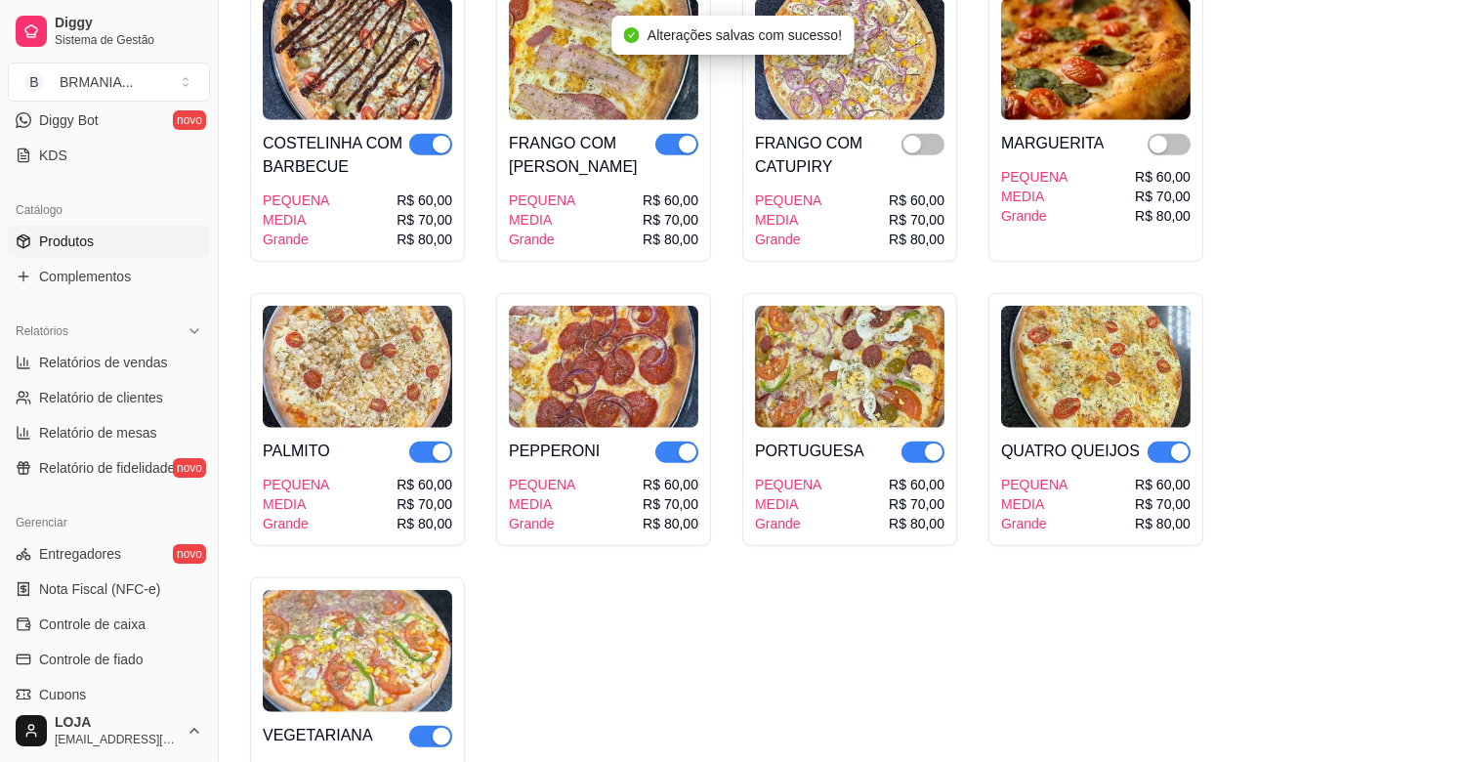
click at [688, 136] on div "button" at bounding box center [688, 145] width 18 height 18
click at [440, 136] on div "button" at bounding box center [442, 145] width 18 height 18
click at [441, 443] on div "button" at bounding box center [442, 452] width 18 height 18
click at [676, 441] on button "button" at bounding box center [676, 451] width 43 height 21
click at [928, 443] on div "button" at bounding box center [934, 452] width 18 height 18
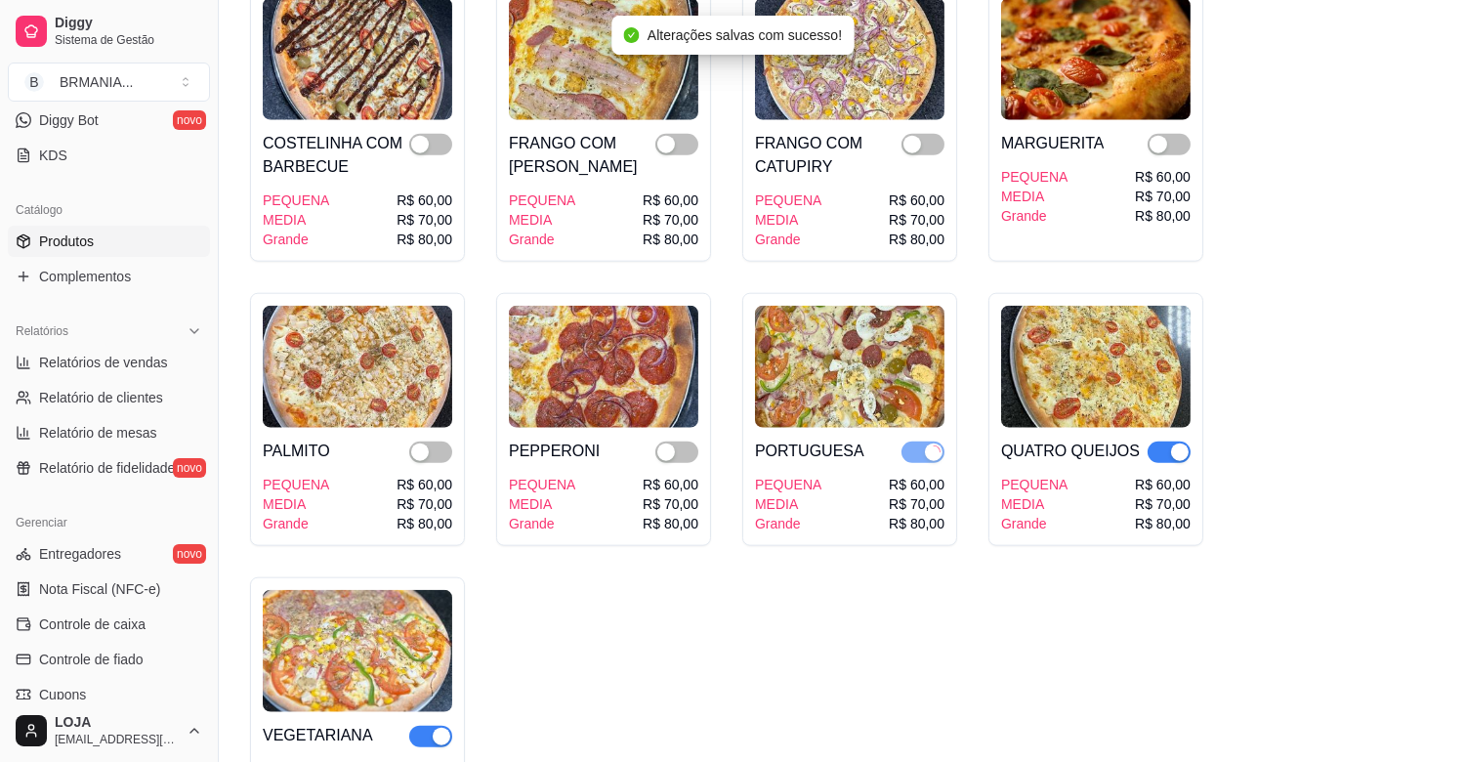
click at [1165, 441] on span "button" at bounding box center [1169, 451] width 43 height 21
click at [438, 726] on button "button" at bounding box center [430, 736] width 43 height 21
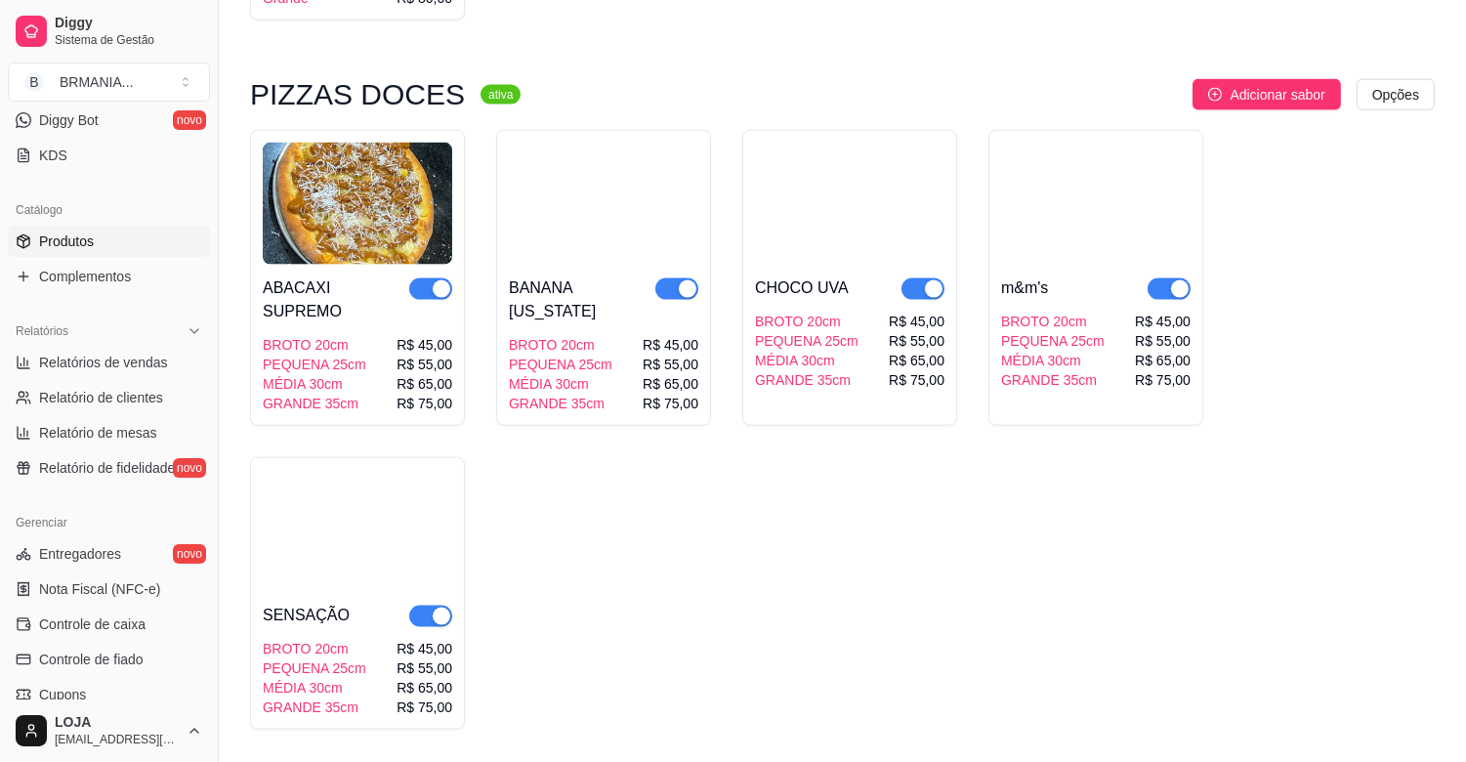
scroll to position [4949, 0]
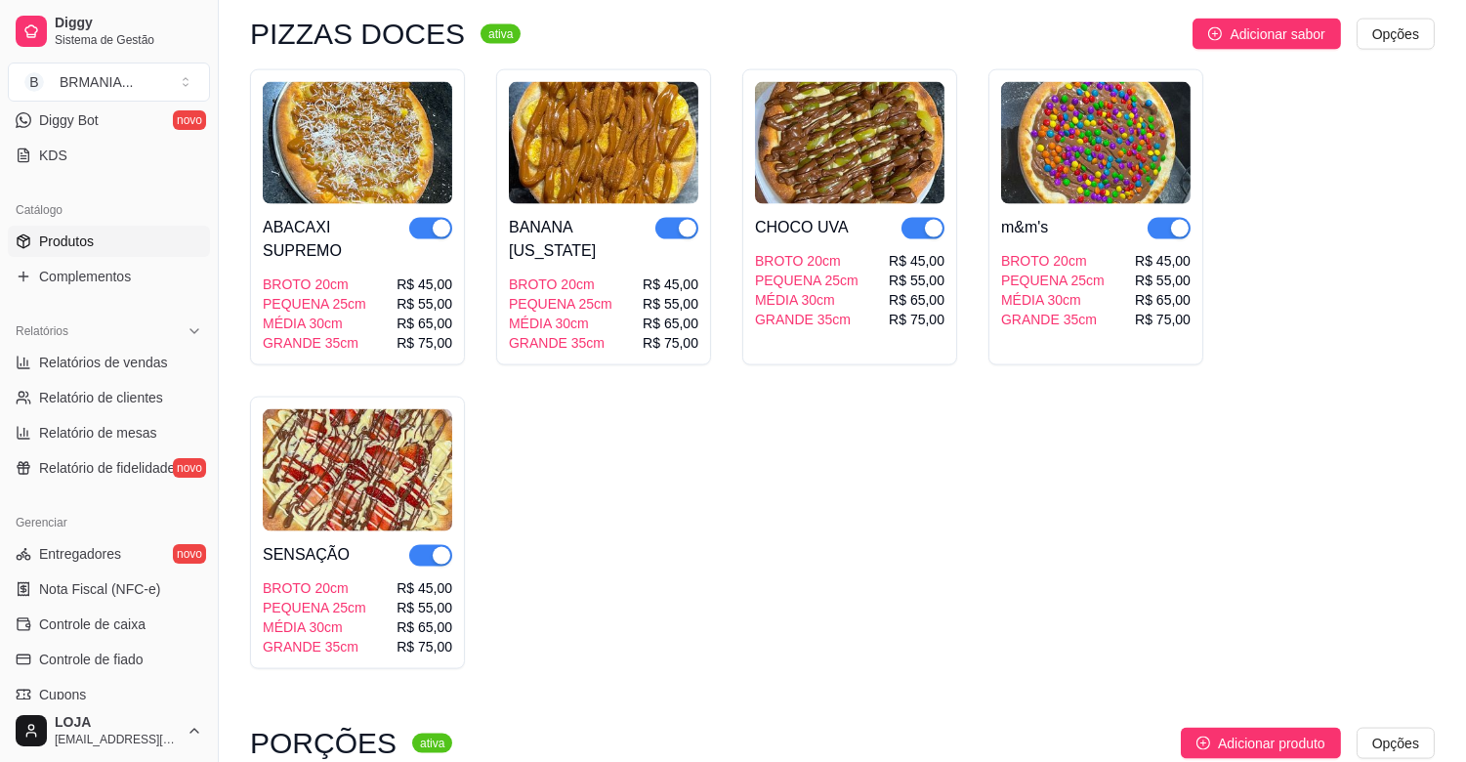
click at [437, 220] on div "button" at bounding box center [442, 229] width 18 height 18
click at [682, 220] on div "button" at bounding box center [688, 229] width 18 height 18
click at [932, 220] on div "button" at bounding box center [934, 229] width 18 height 18
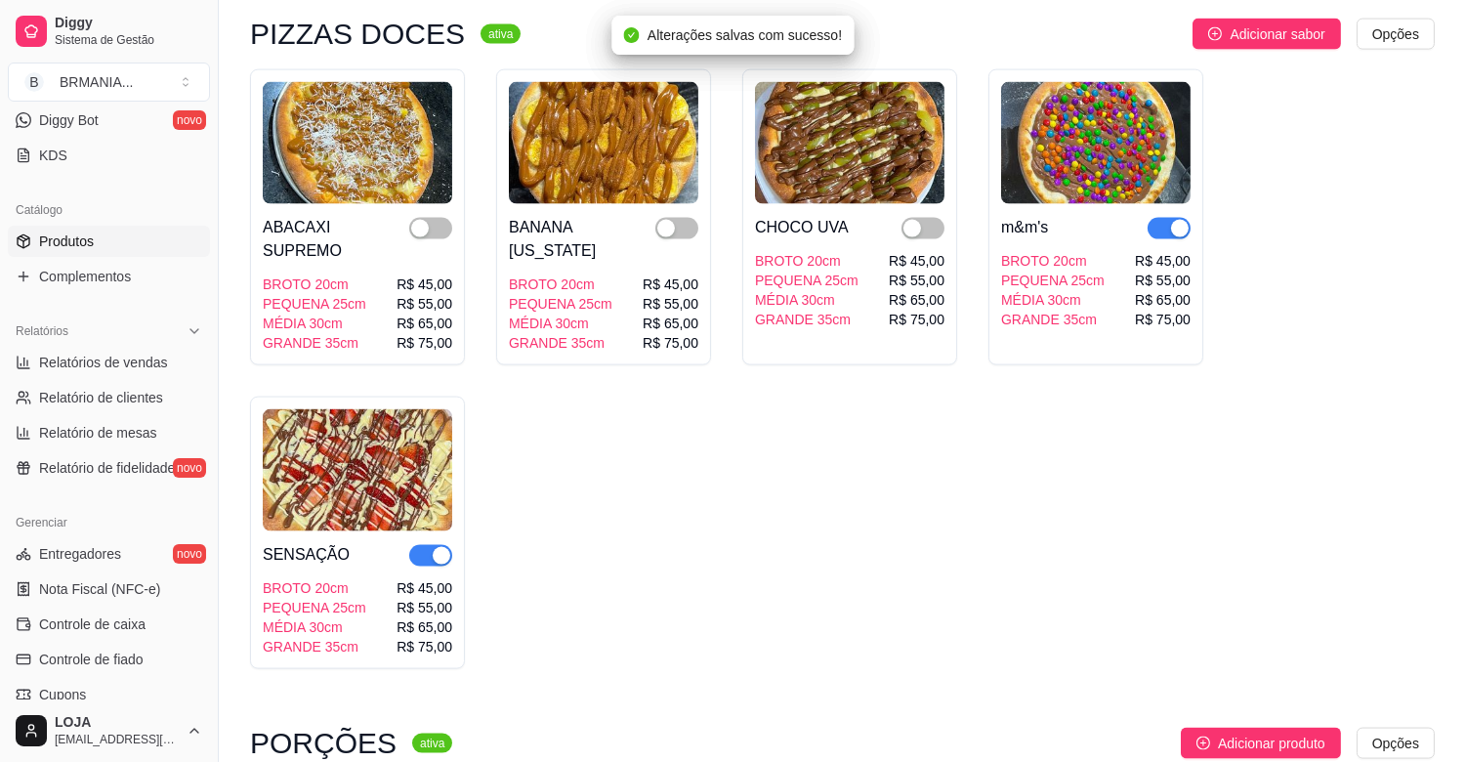
click at [1166, 218] on button "button" at bounding box center [1169, 228] width 43 height 21
click at [440, 547] on div "button" at bounding box center [442, 556] width 18 height 18
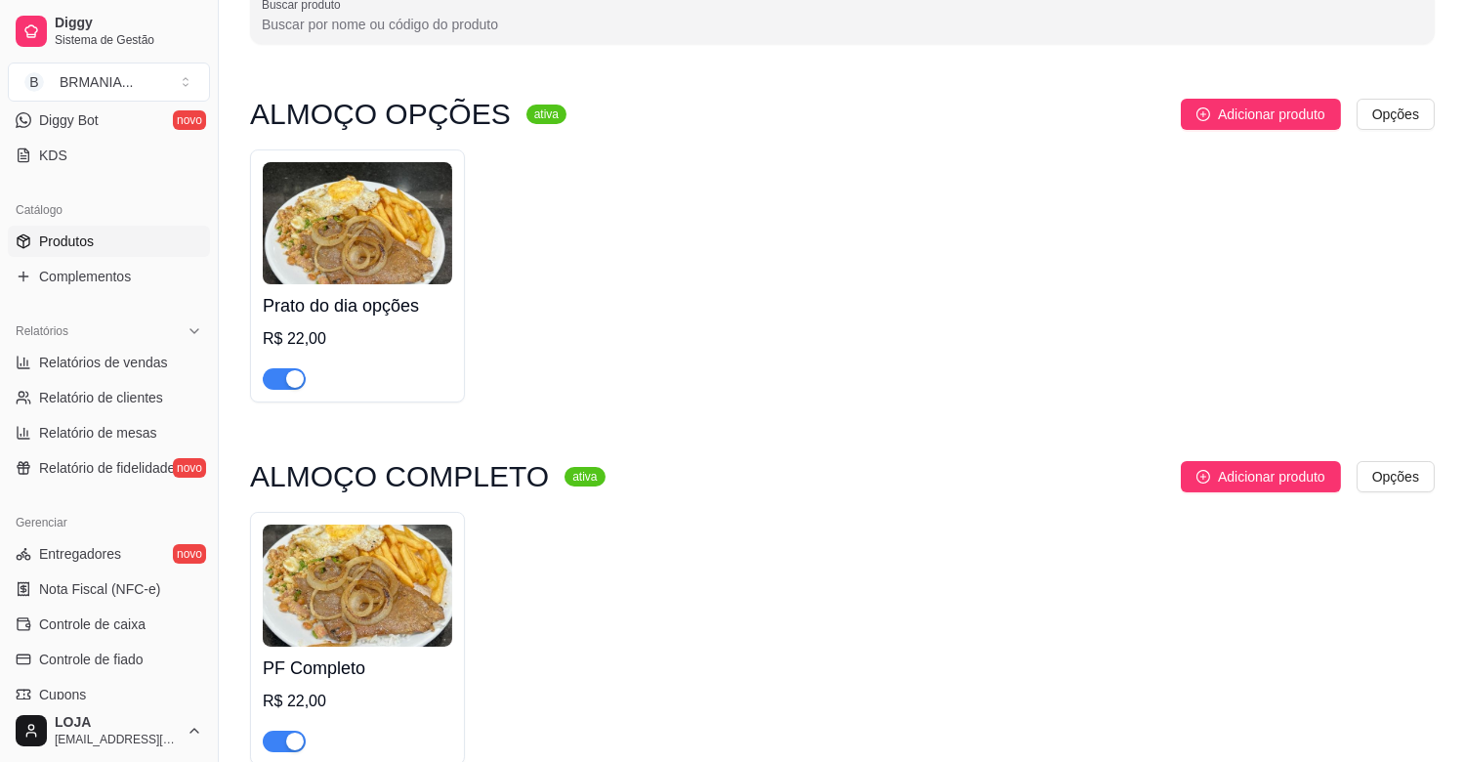
scroll to position [30, 0]
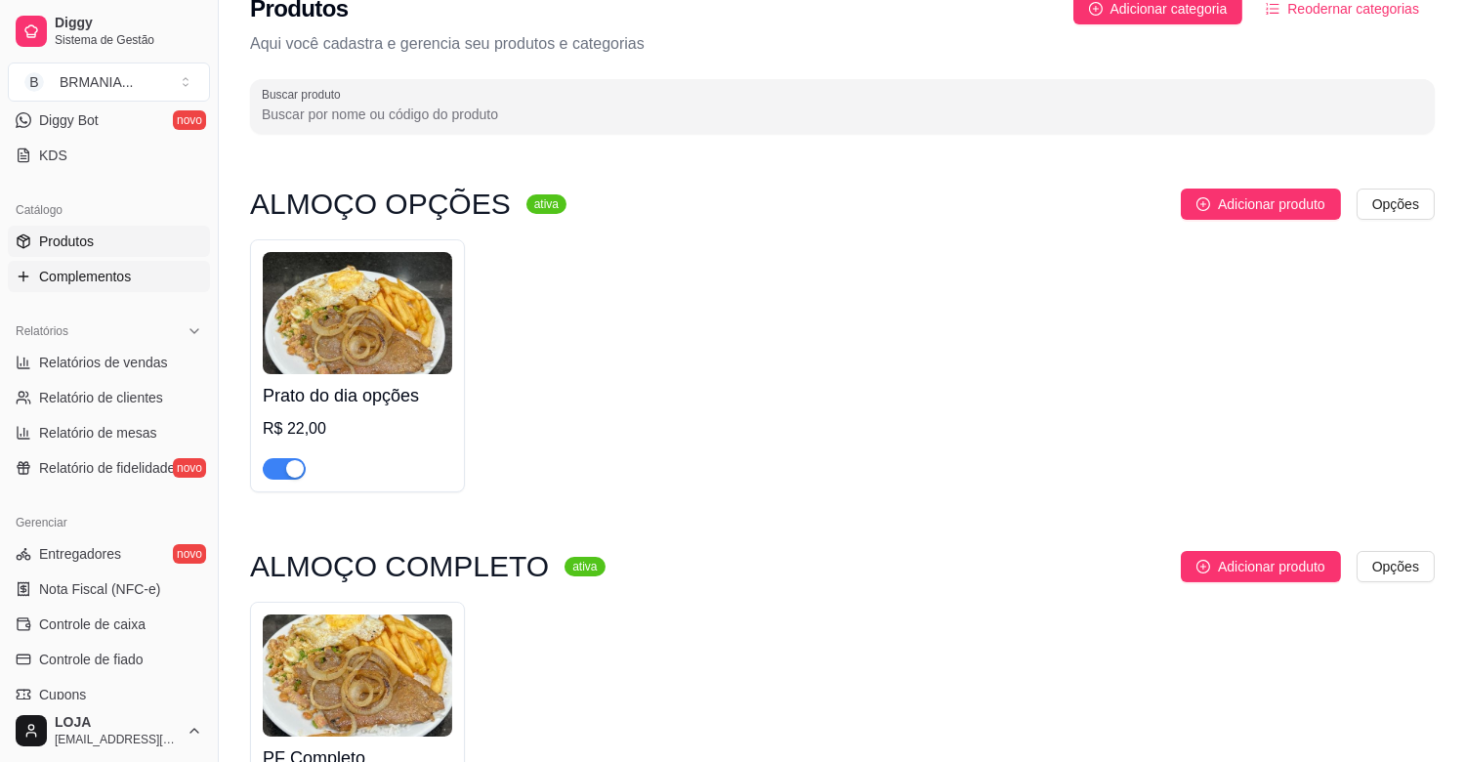
click at [104, 278] on span "Complementos" at bounding box center [85, 277] width 92 height 20
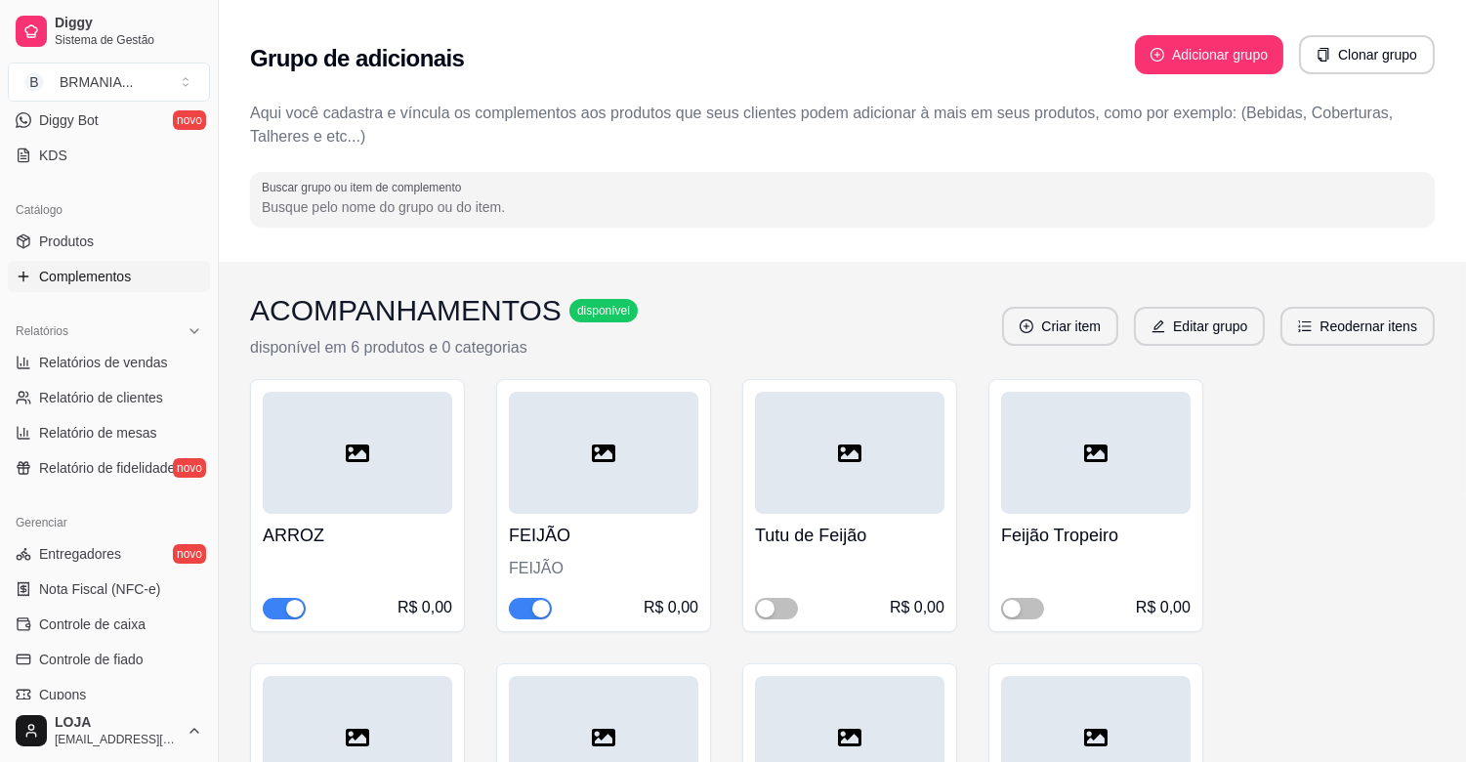
click at [538, 609] on div "button" at bounding box center [541, 609] width 18 height 18
click at [1030, 606] on span "button" at bounding box center [1022, 608] width 43 height 21
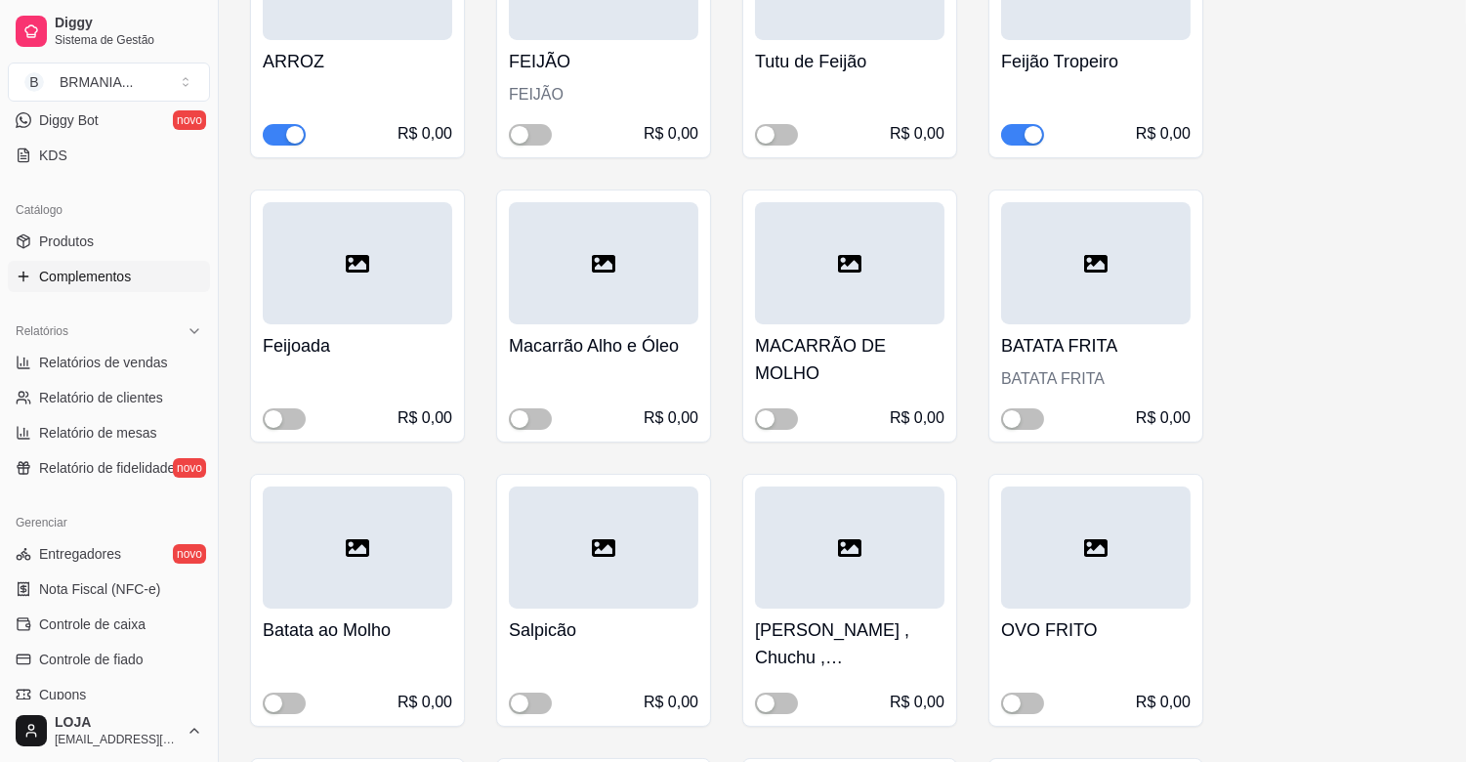
scroll to position [623, 0]
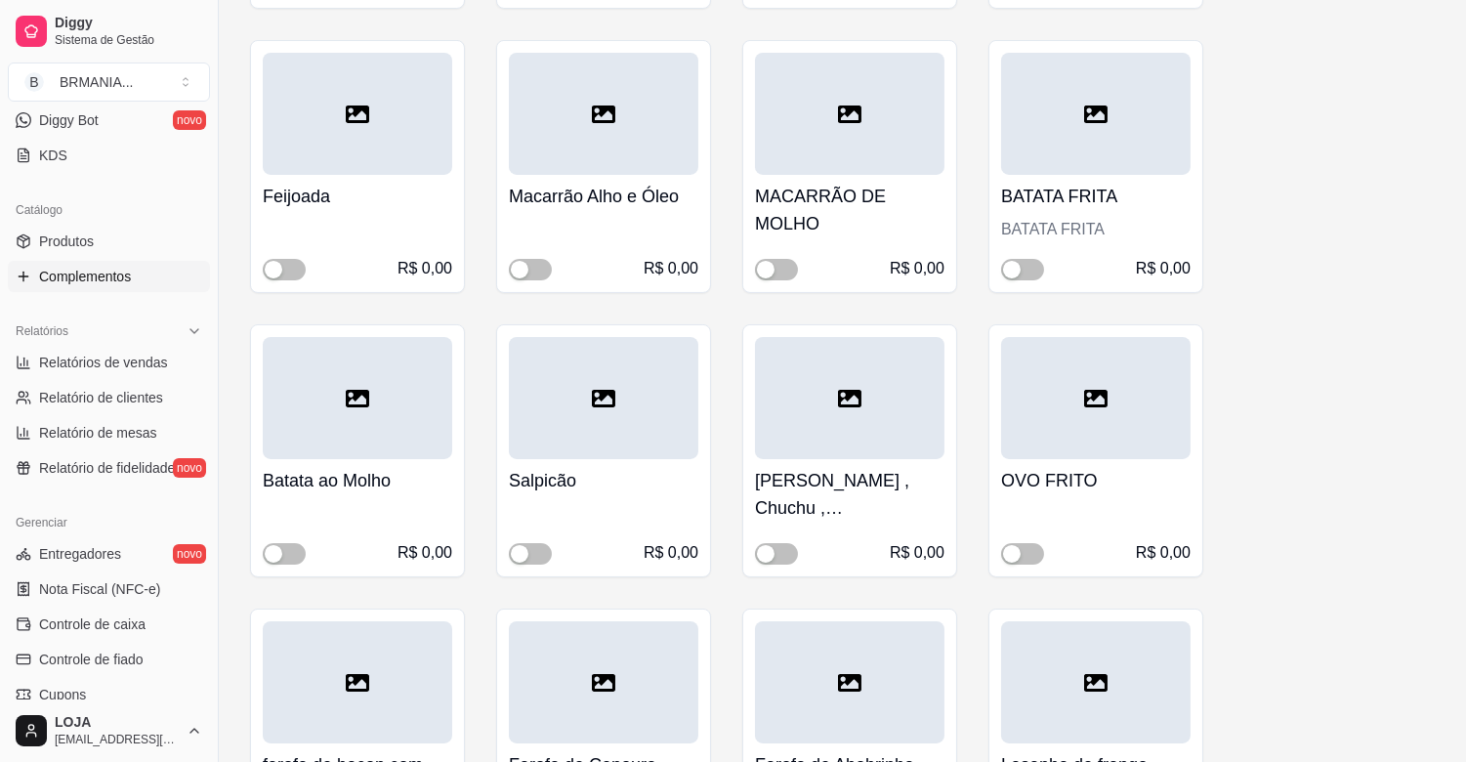
click at [1032, 255] on div "BATATA FRITA BATATA FRITA R$ 0,00" at bounding box center [1095, 227] width 189 height 105
click at [1024, 267] on button "button" at bounding box center [1022, 269] width 43 height 21
click at [1032, 550] on span "button" at bounding box center [1022, 553] width 43 height 21
click at [533, 547] on span "button" at bounding box center [530, 553] width 43 height 21
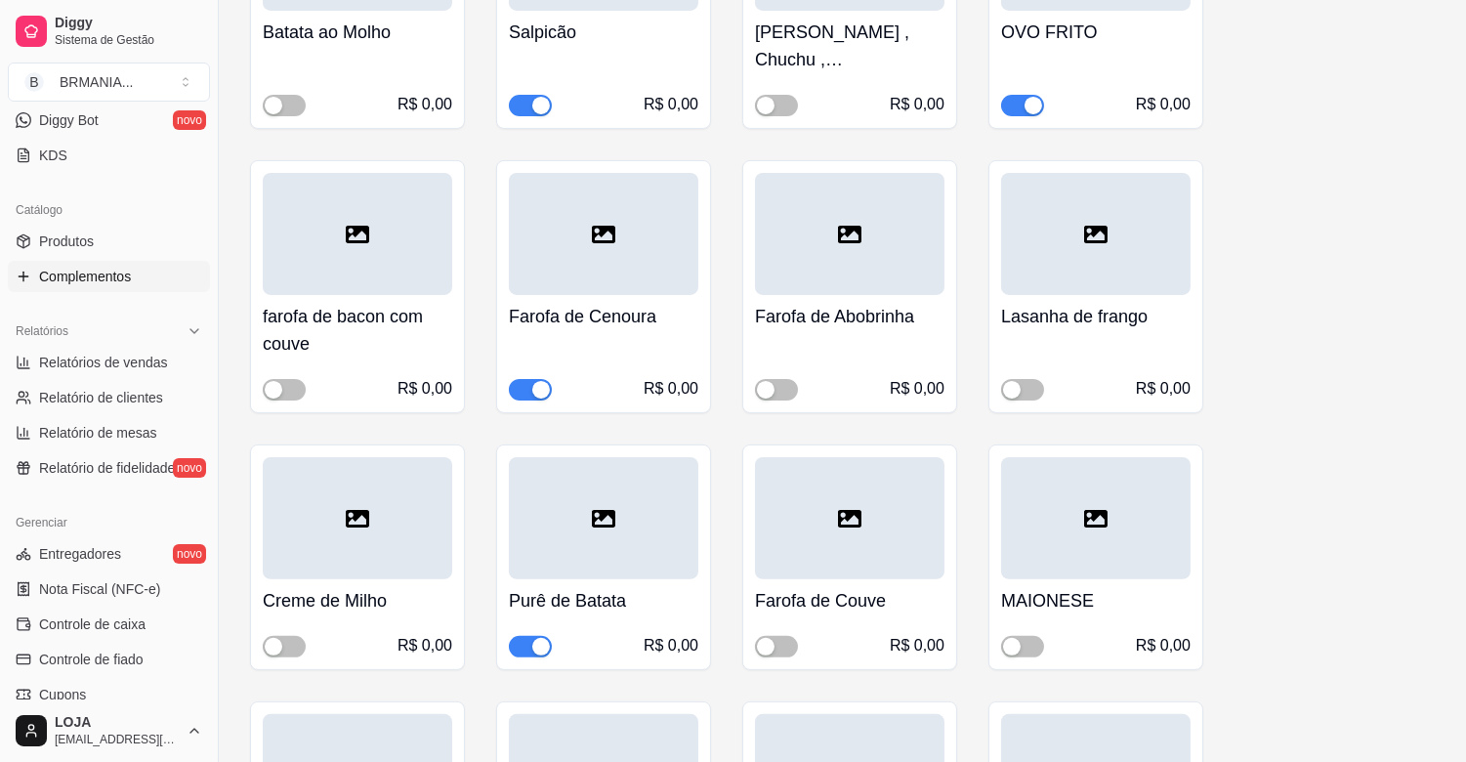
scroll to position [1097, 0]
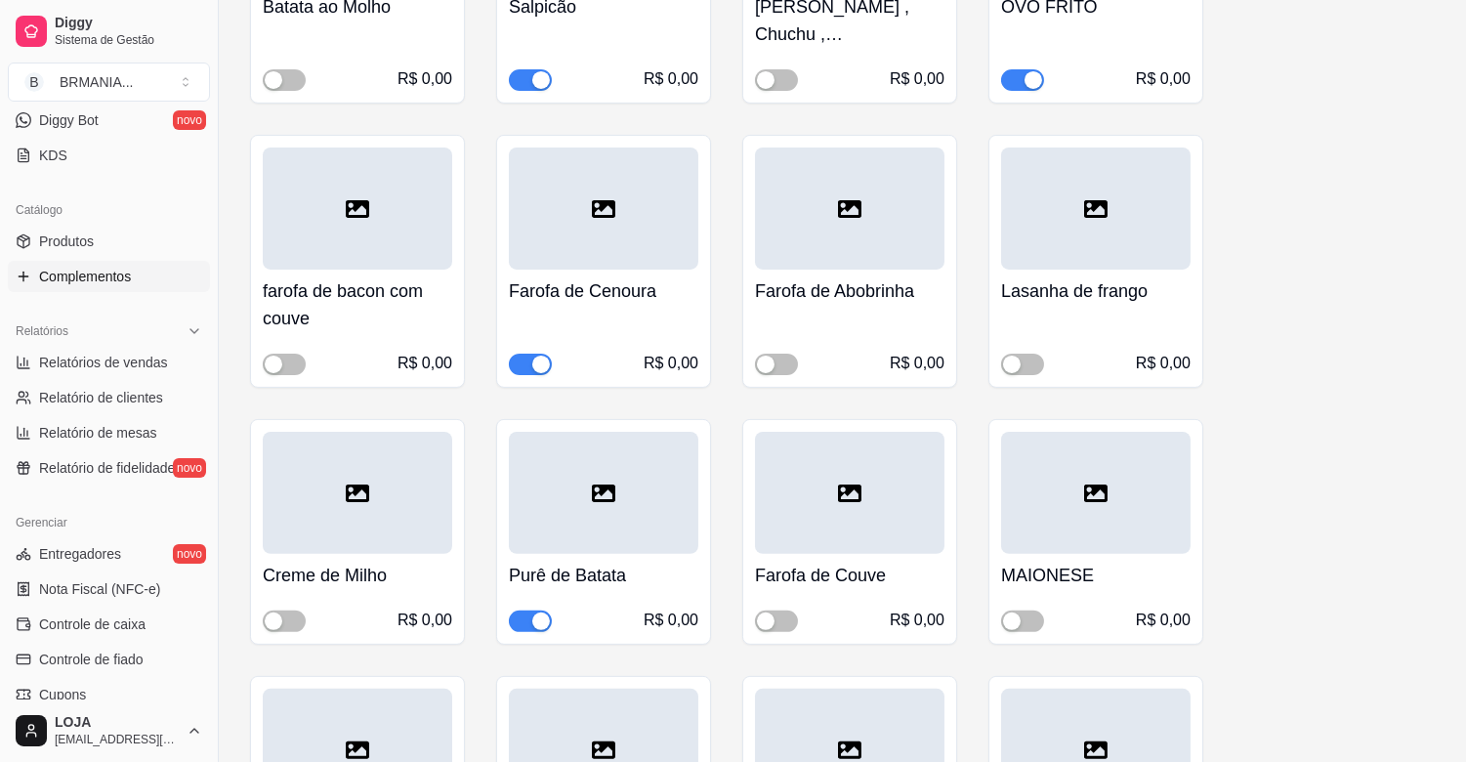
click at [539, 364] on div "button" at bounding box center [541, 365] width 18 height 18
click at [533, 618] on div "button" at bounding box center [541, 621] width 18 height 18
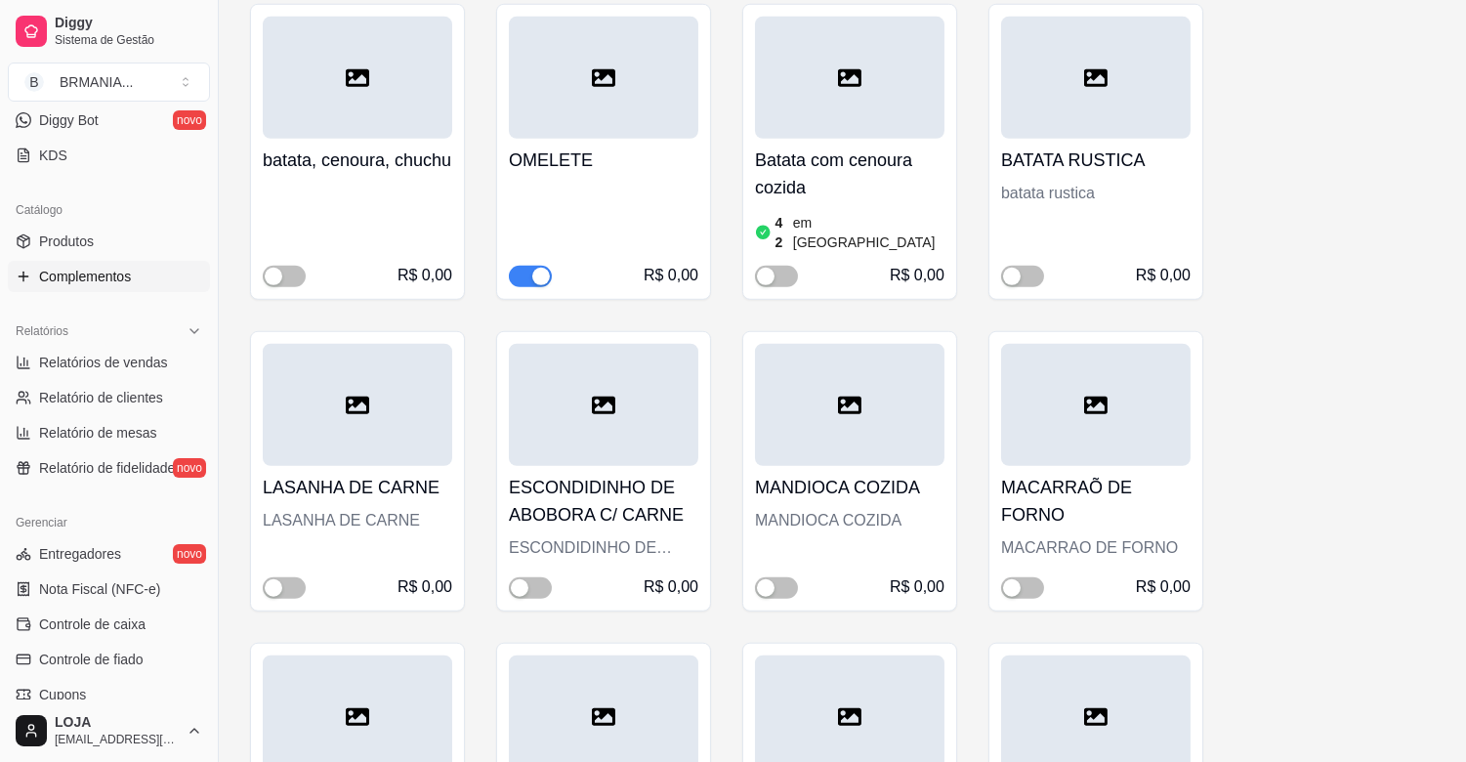
scroll to position [2818, 0]
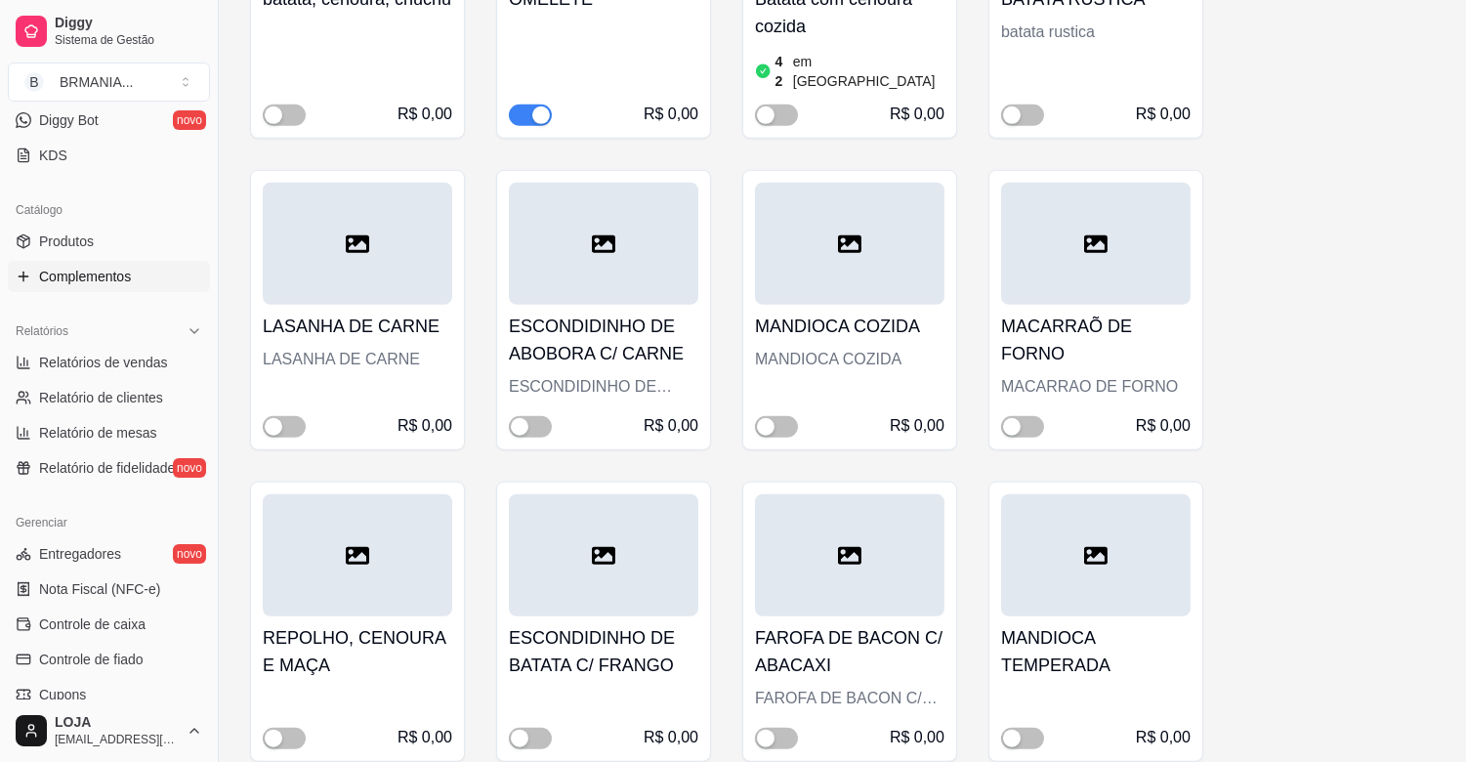
click at [541, 106] on div "button" at bounding box center [541, 115] width 18 height 18
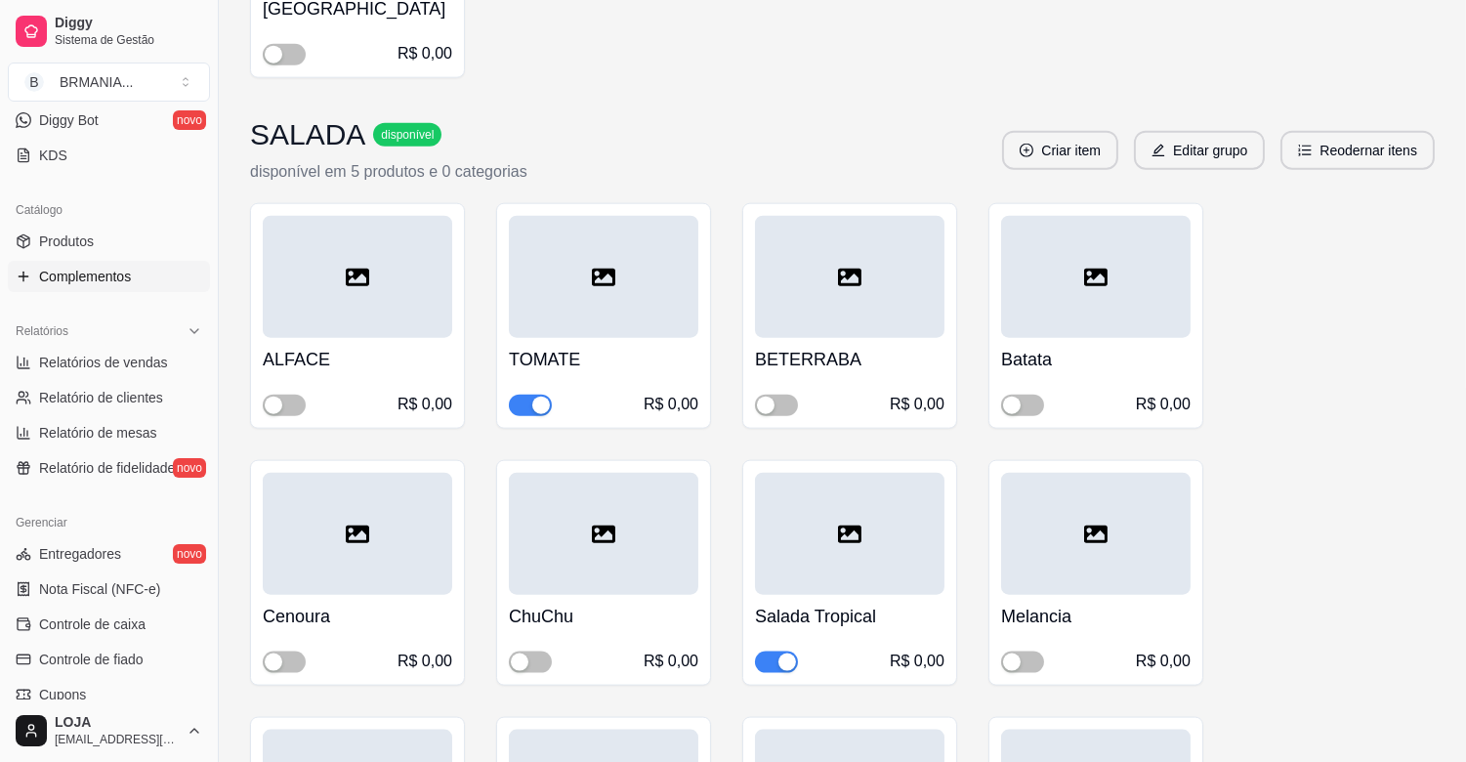
scroll to position [4401, 0]
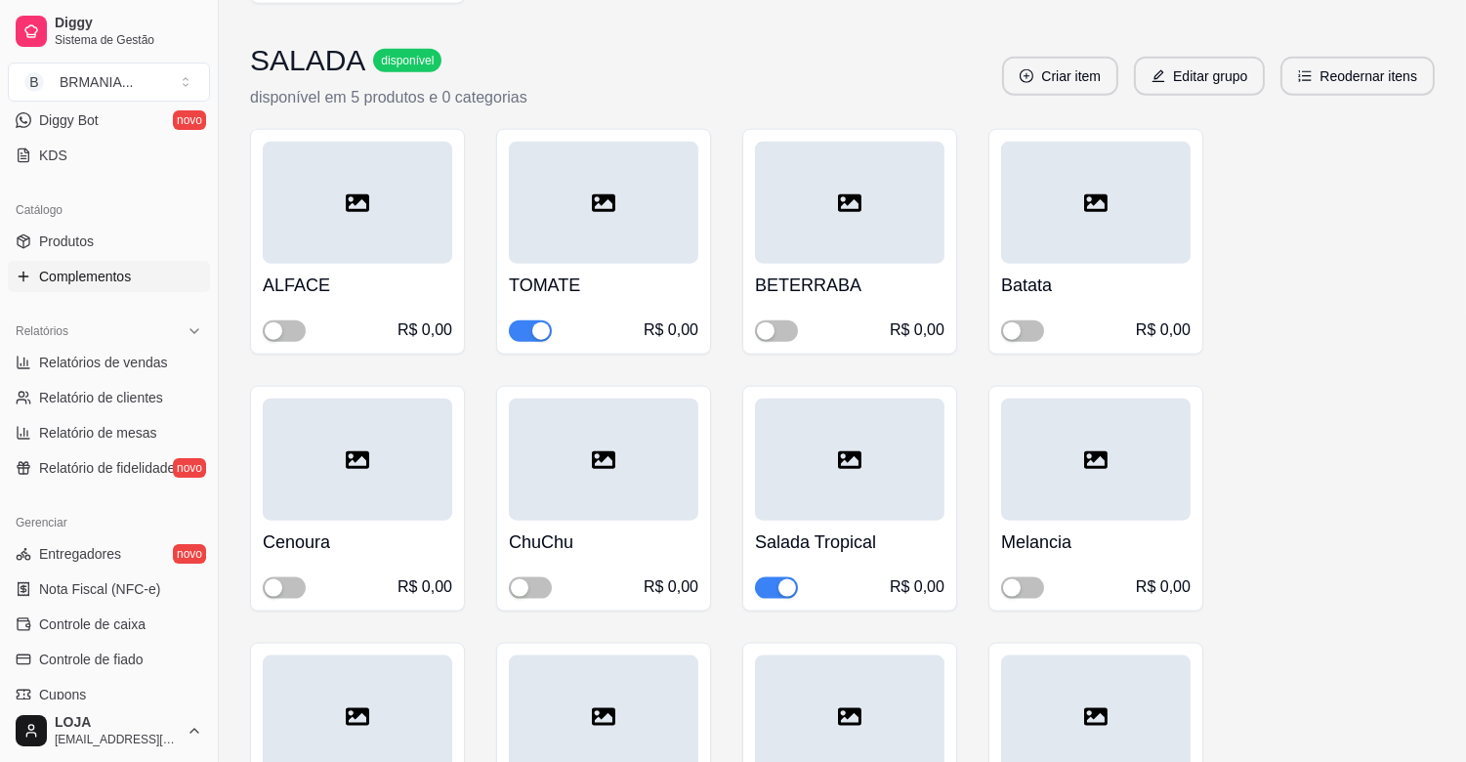
click at [786, 579] on div "button" at bounding box center [787, 588] width 18 height 18
click at [301, 320] on span "button" at bounding box center [284, 330] width 43 height 21
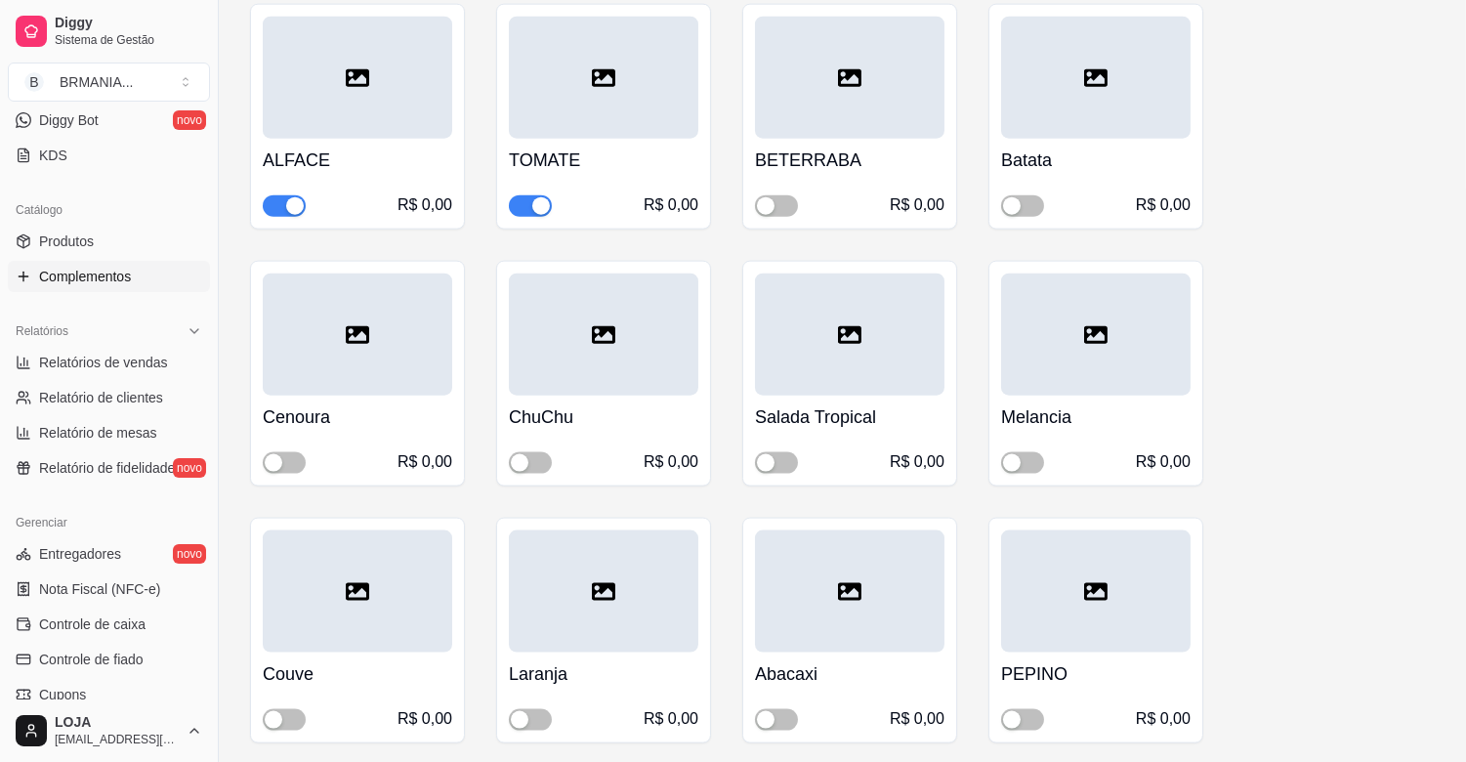
scroll to position [4602, 0]
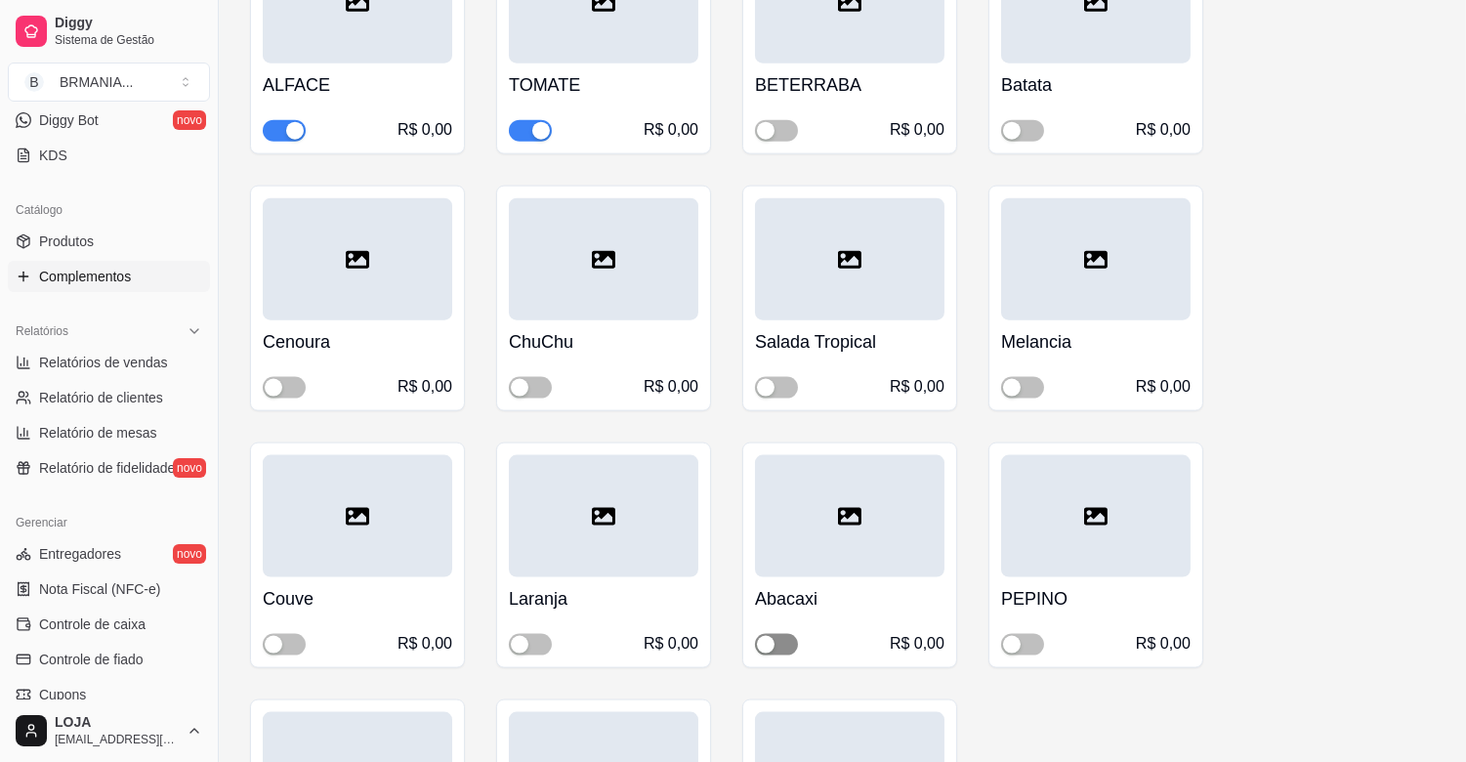
click at [779, 634] on span "button" at bounding box center [776, 644] width 43 height 21
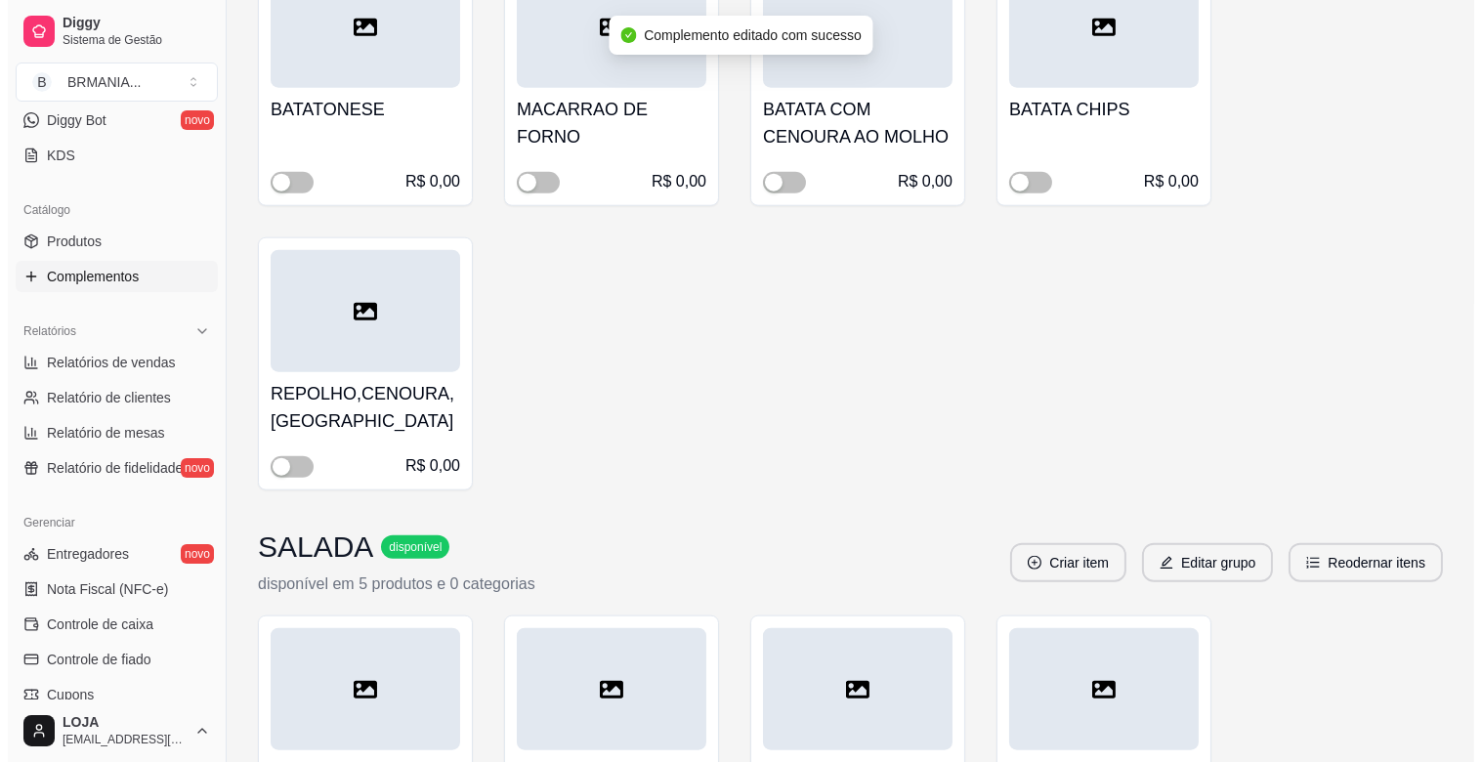
scroll to position [3829, 0]
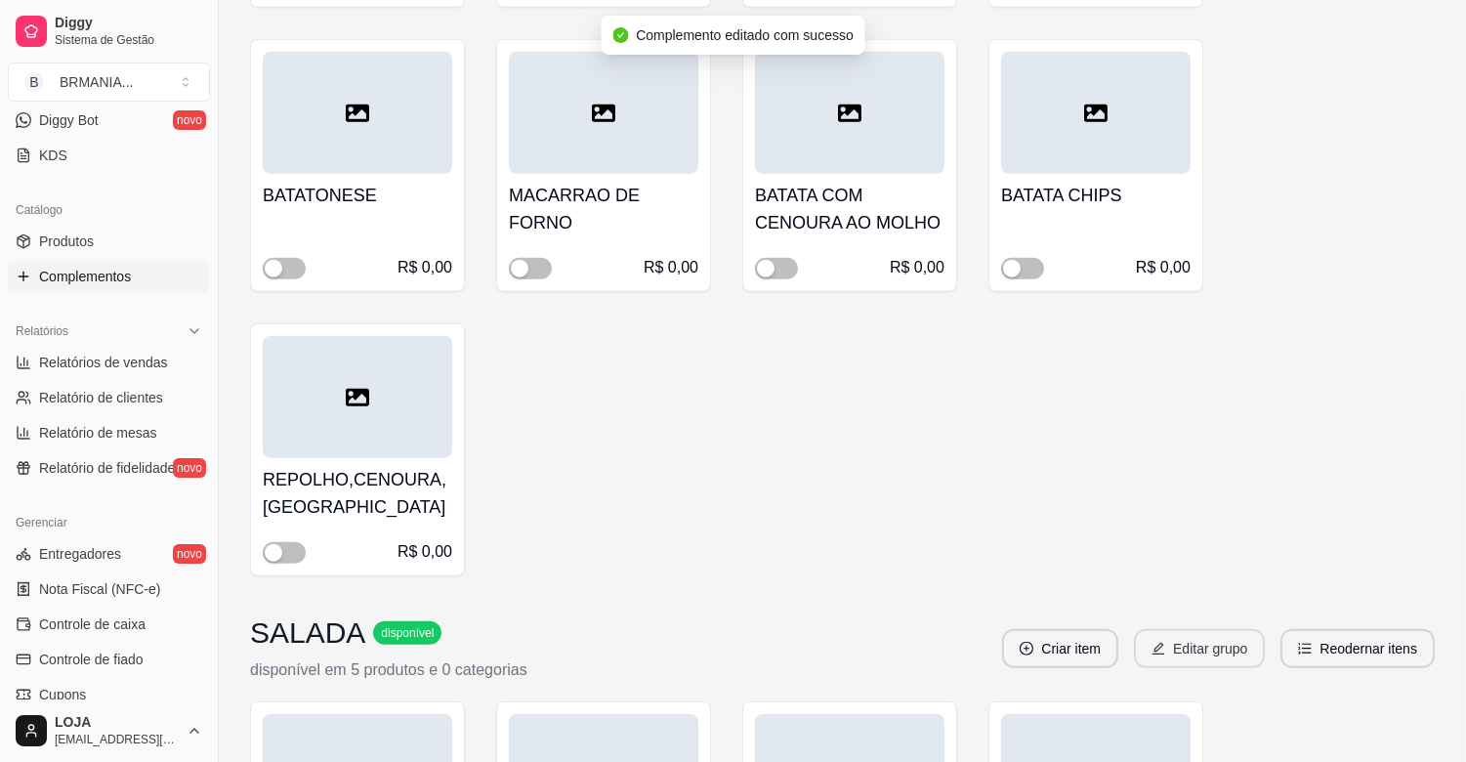
click at [1216, 629] on button "Editar grupo" at bounding box center [1199, 648] width 131 height 39
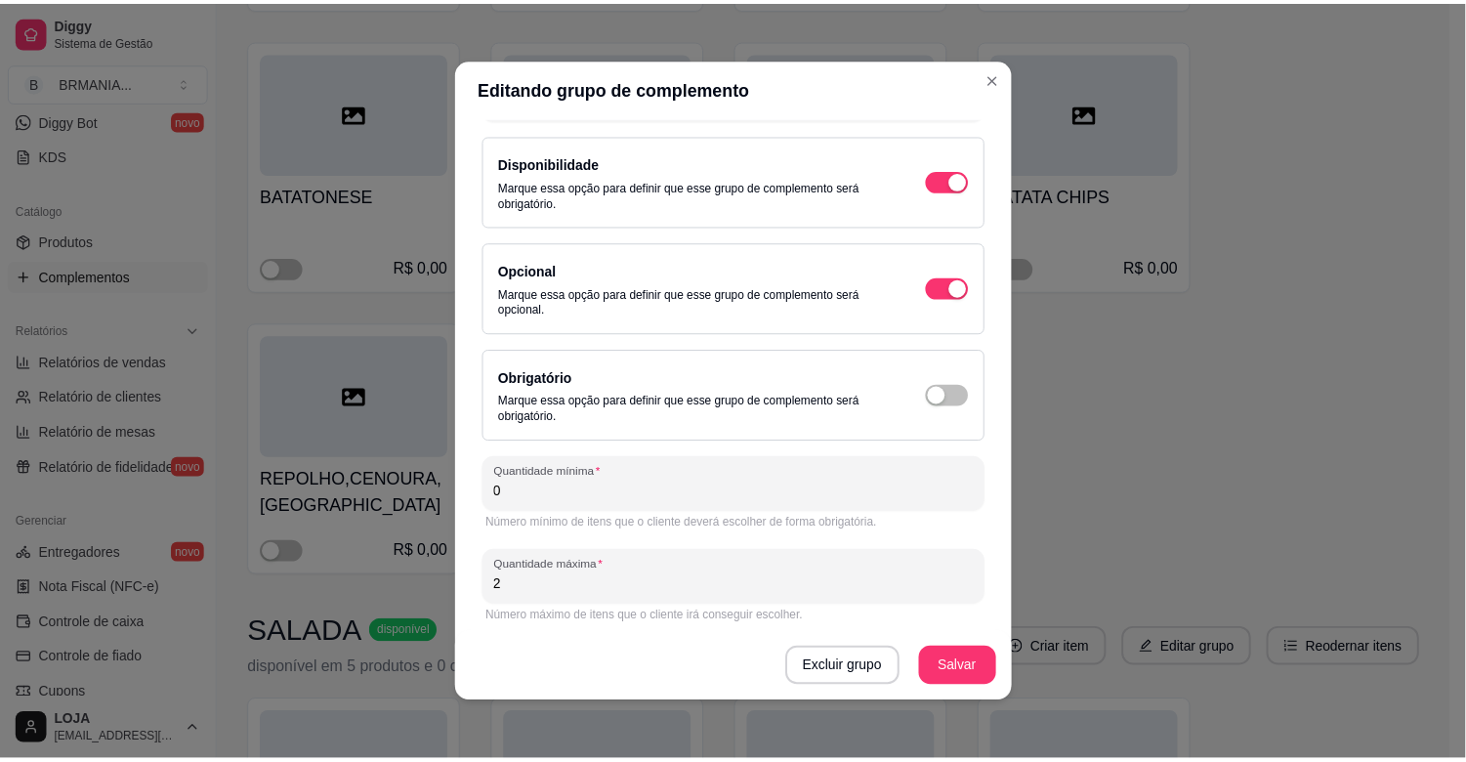
scroll to position [131, 0]
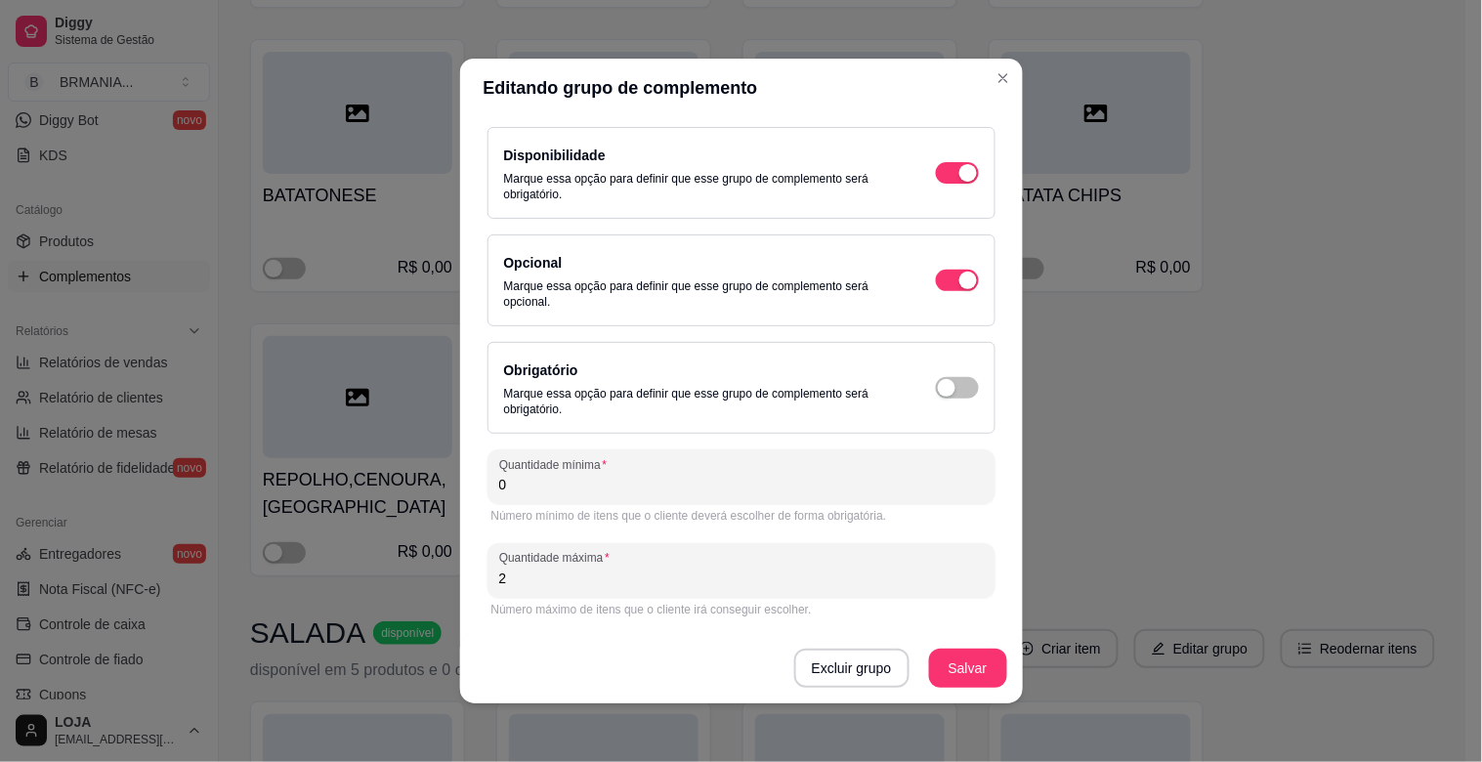
click at [528, 580] on input "2" at bounding box center [741, 578] width 484 height 20
type input "3"
click at [936, 657] on button "Salvar" at bounding box center [968, 669] width 76 height 38
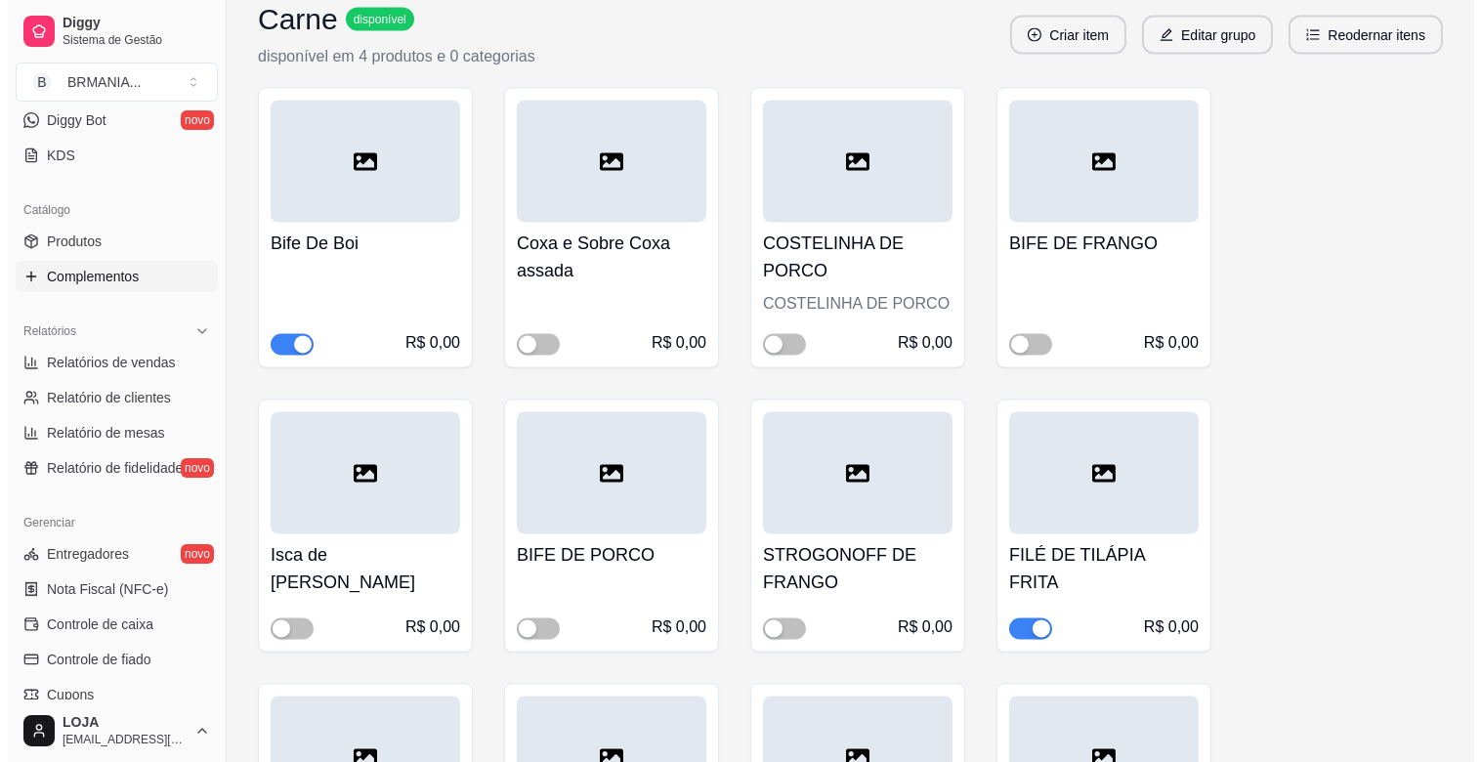
scroll to position [6372, 0]
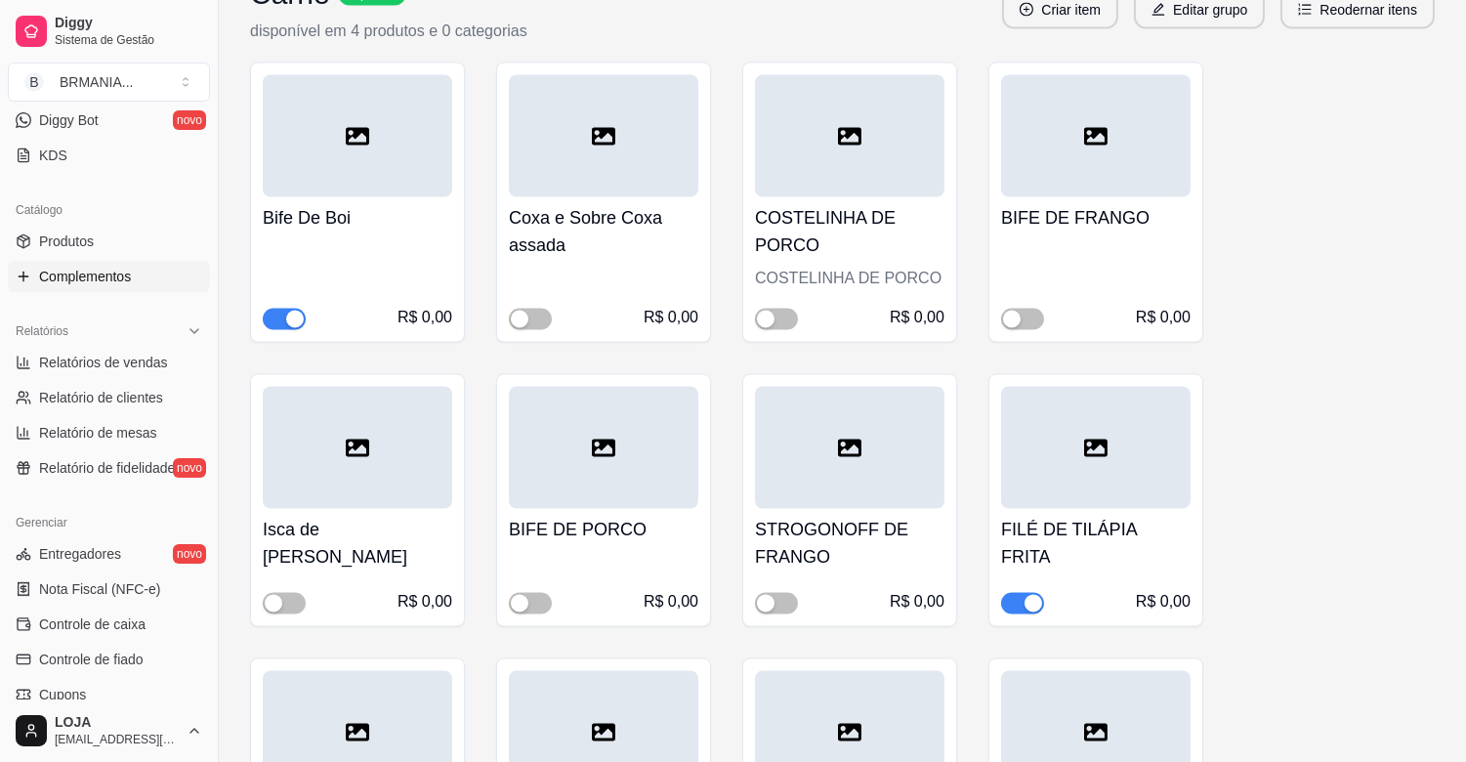
drag, startPoint x: 1033, startPoint y: 522, endPoint x: 1031, endPoint y: 543, distance: 21.6
click at [1031, 543] on div "FILÉ DE TILÁPIA FRITA R$ 0,00" at bounding box center [1095, 500] width 215 height 253
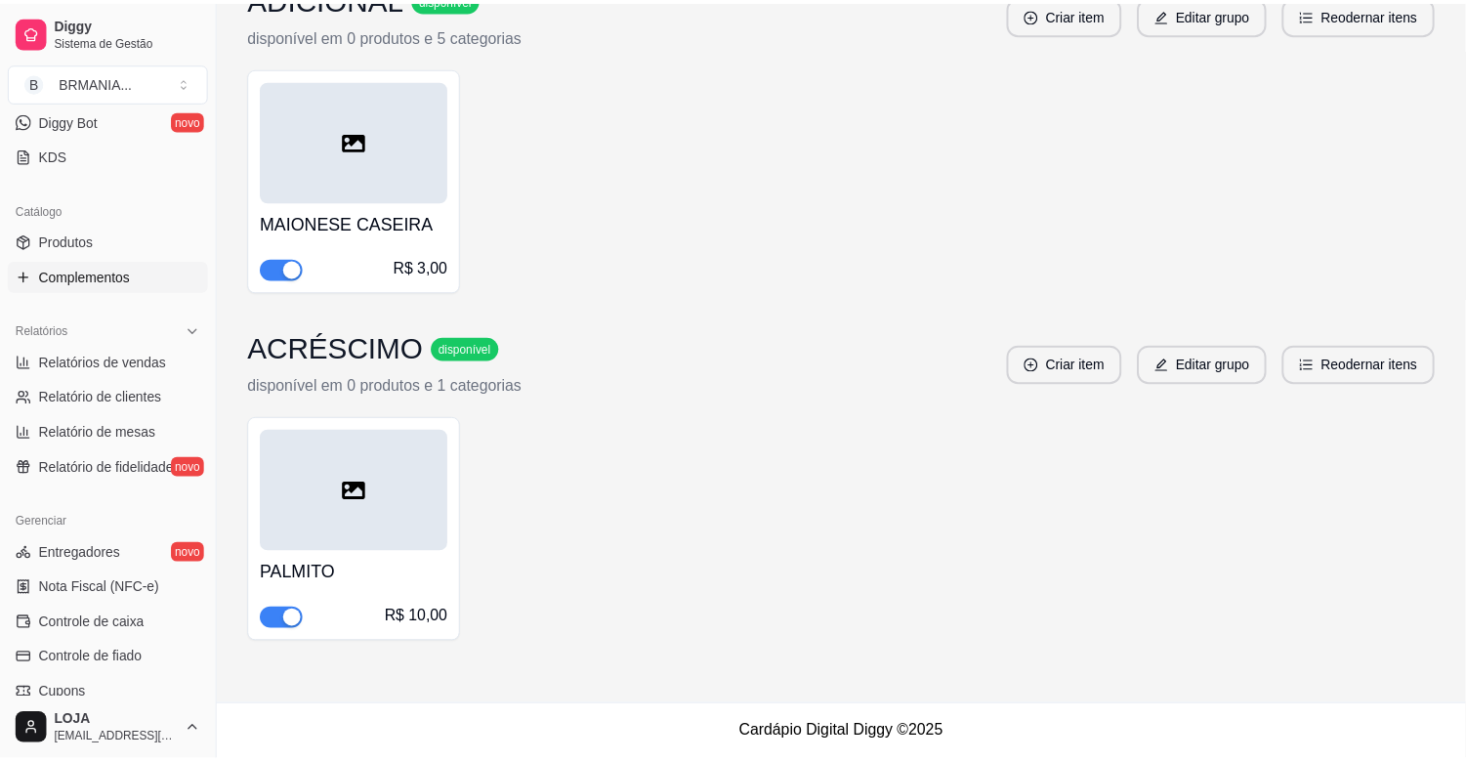
scroll to position [6180, 0]
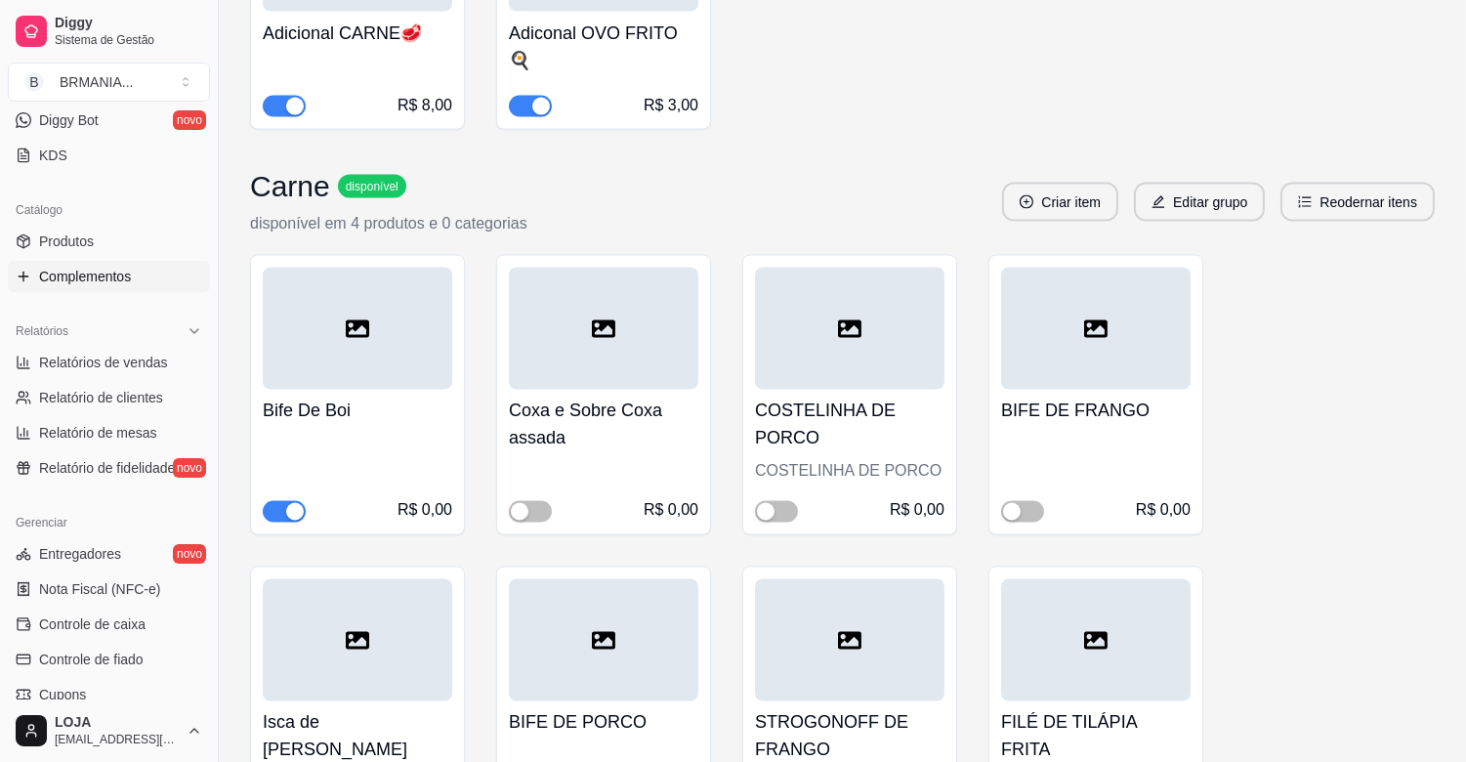
click at [795, 501] on span "button" at bounding box center [776, 511] width 43 height 21
